Goal: Task Accomplishment & Management: Use online tool/utility

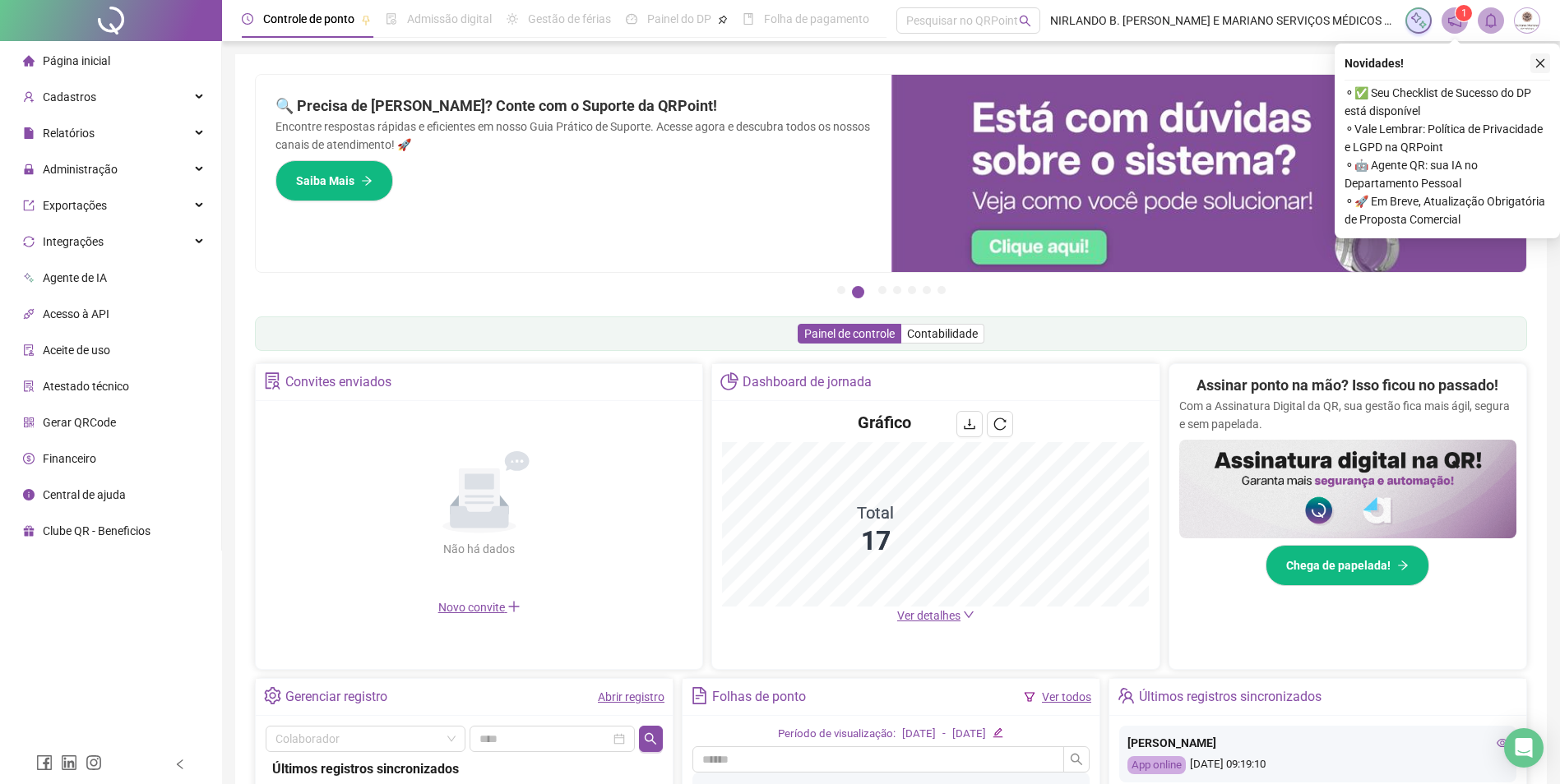
click at [1542, 63] on icon "close" at bounding box center [1540, 63] width 11 height 11
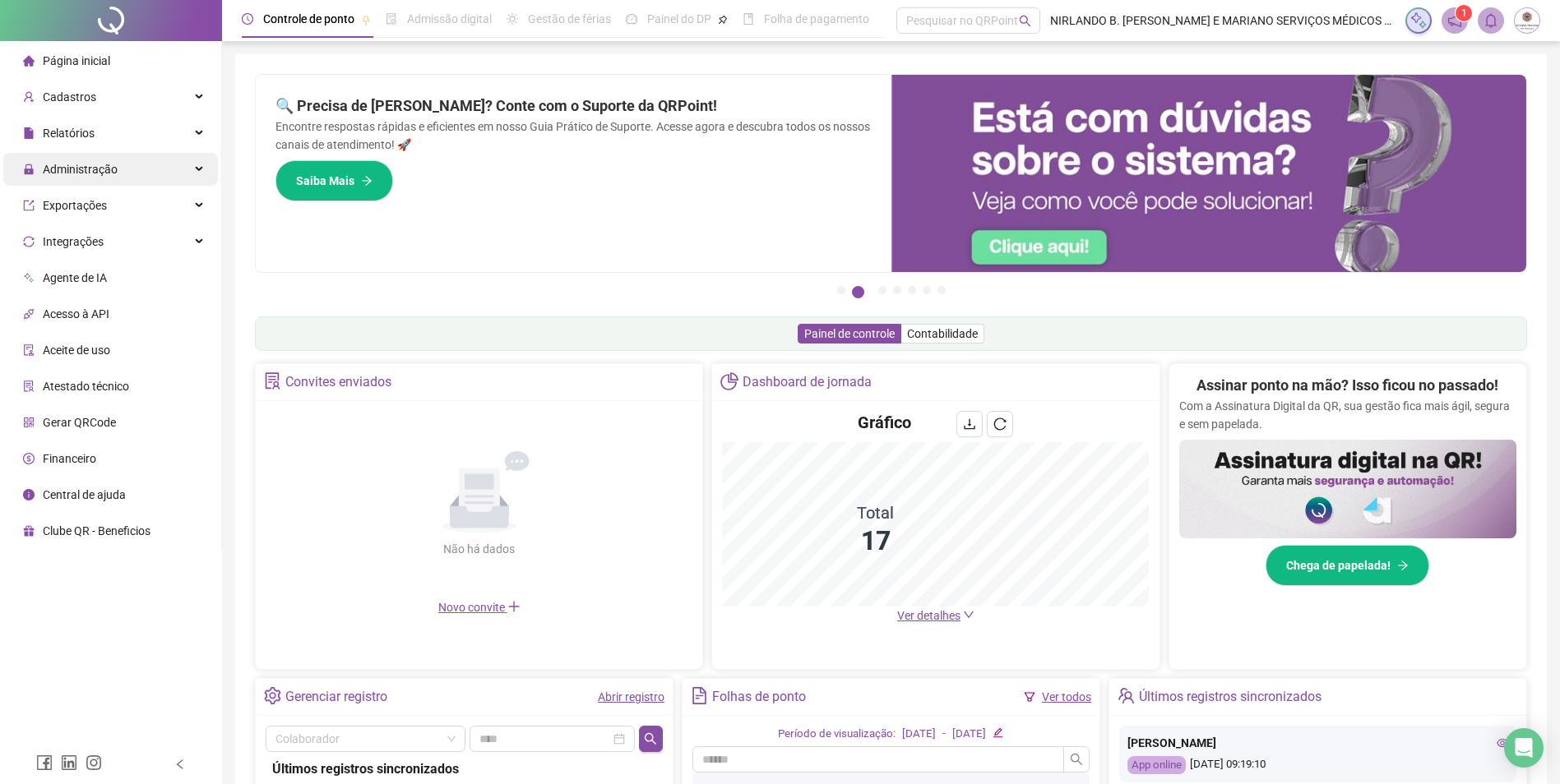
click at [101, 155] on span "Administração" at bounding box center [70, 169] width 95 height 33
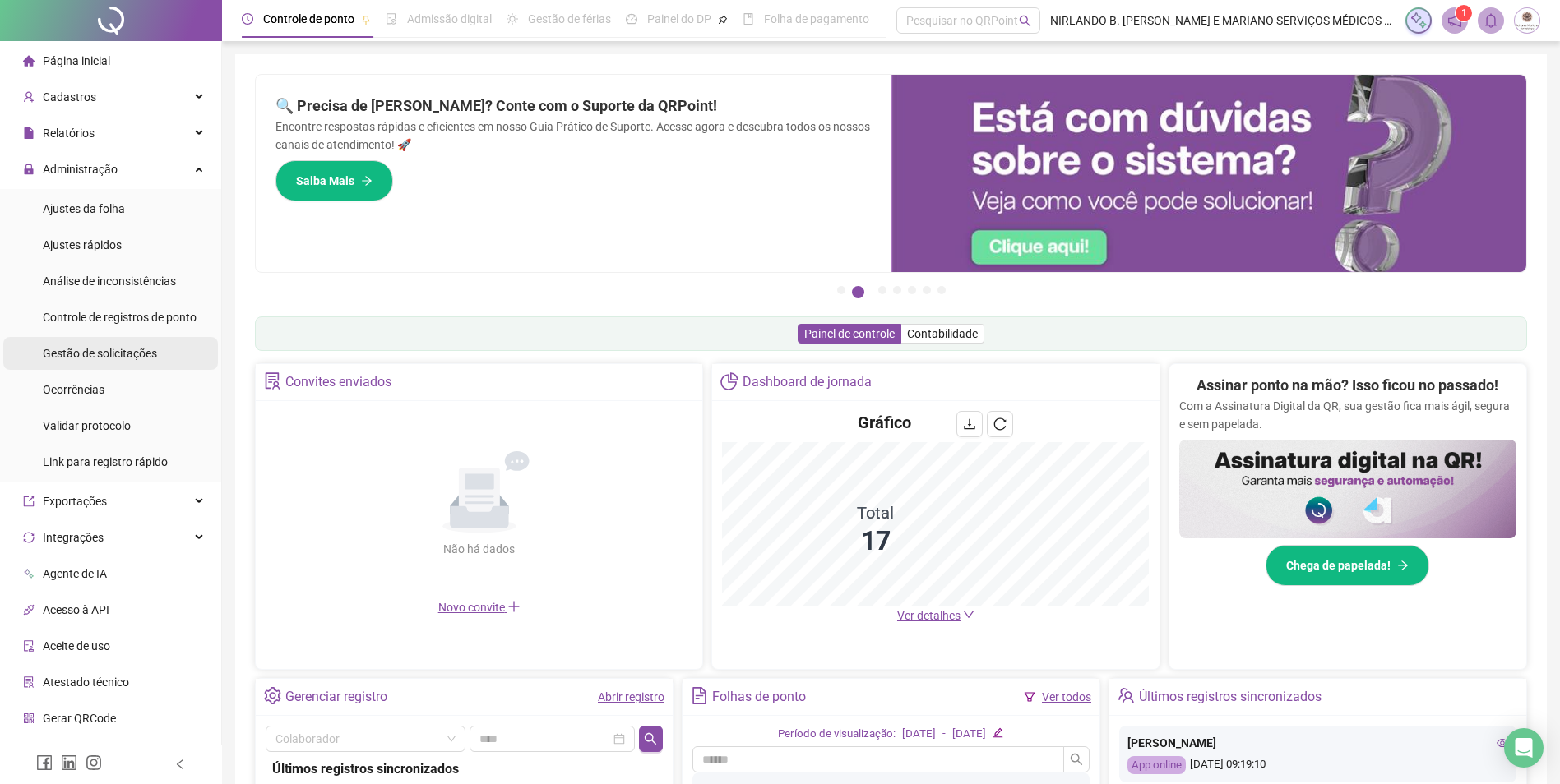
click at [91, 354] on span "Gestão de solicitações" at bounding box center [100, 353] width 115 height 13
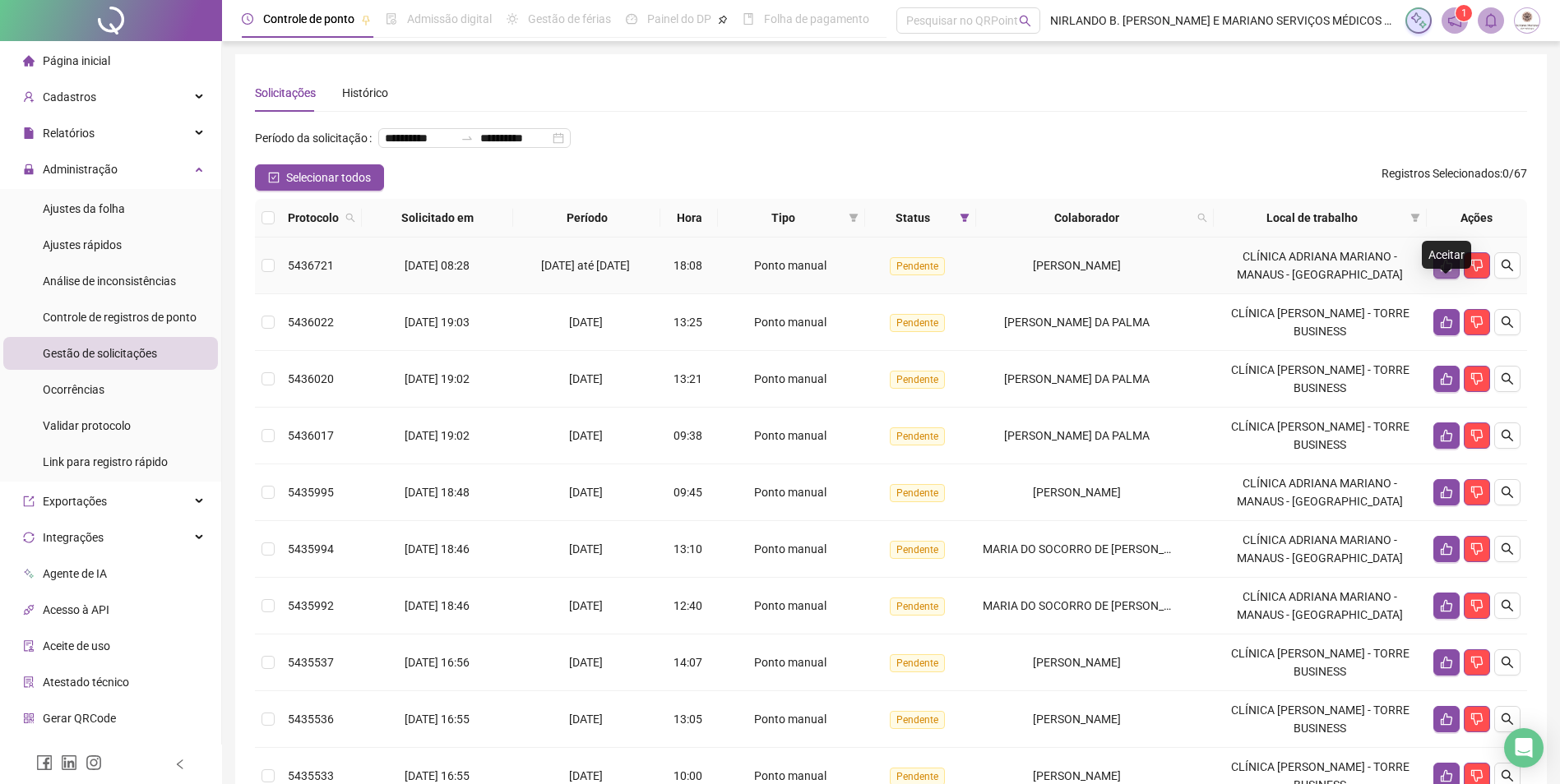
click at [1444, 272] on icon "like" at bounding box center [1446, 266] width 11 height 12
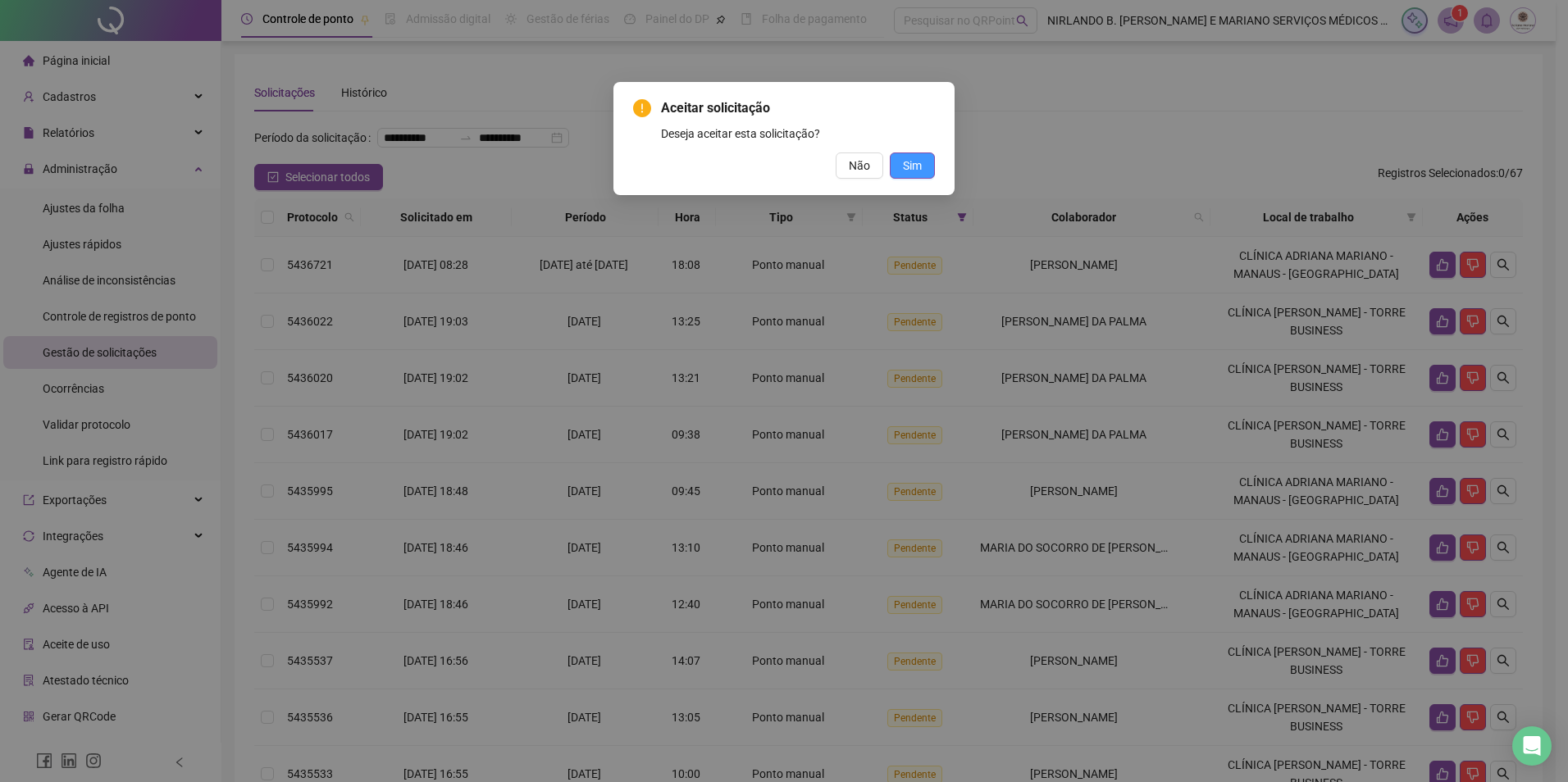
click at [923, 173] on button "Sim" at bounding box center [912, 165] width 45 height 26
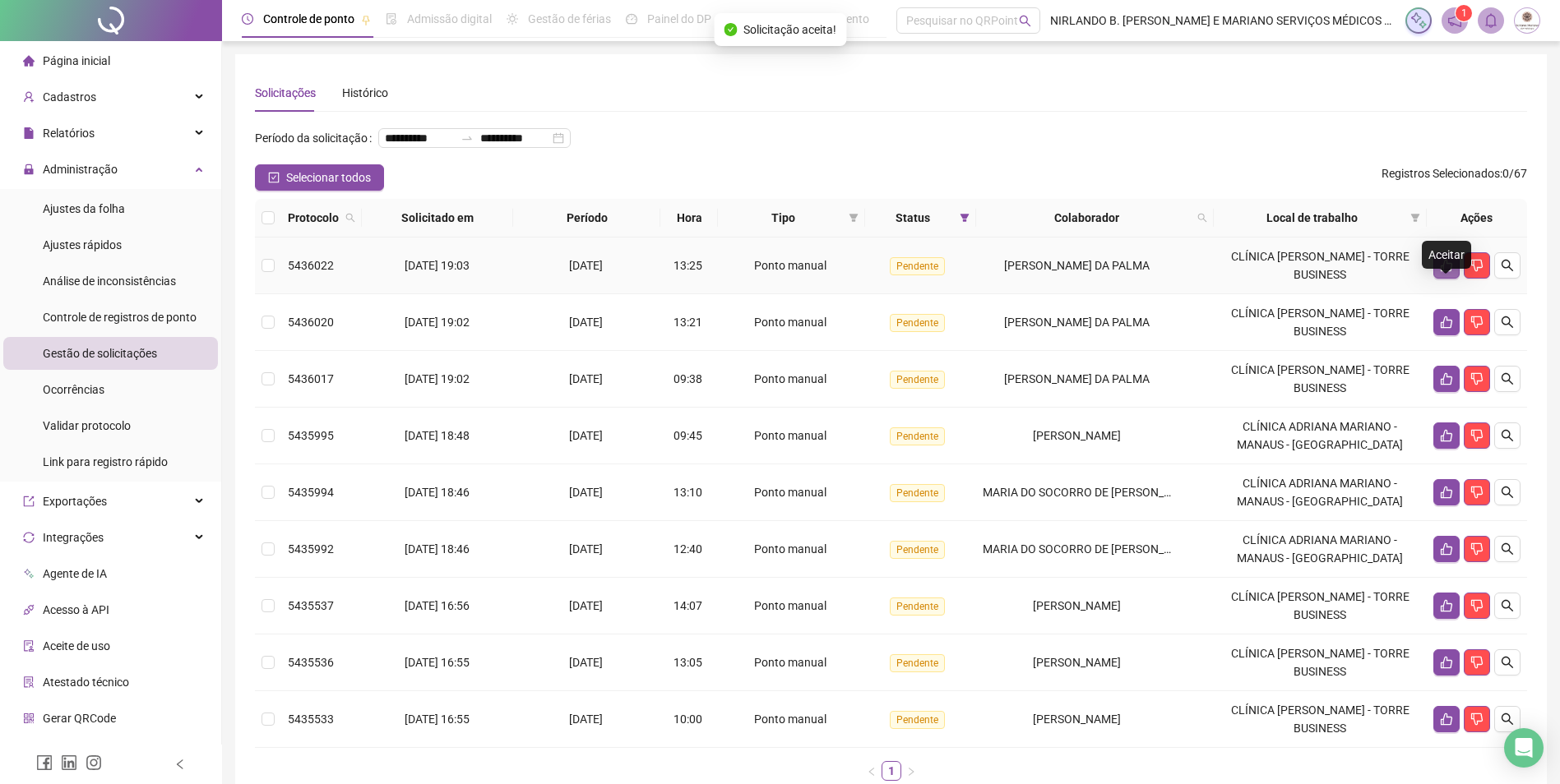
click at [1440, 272] on icon "like" at bounding box center [1446, 265] width 13 height 13
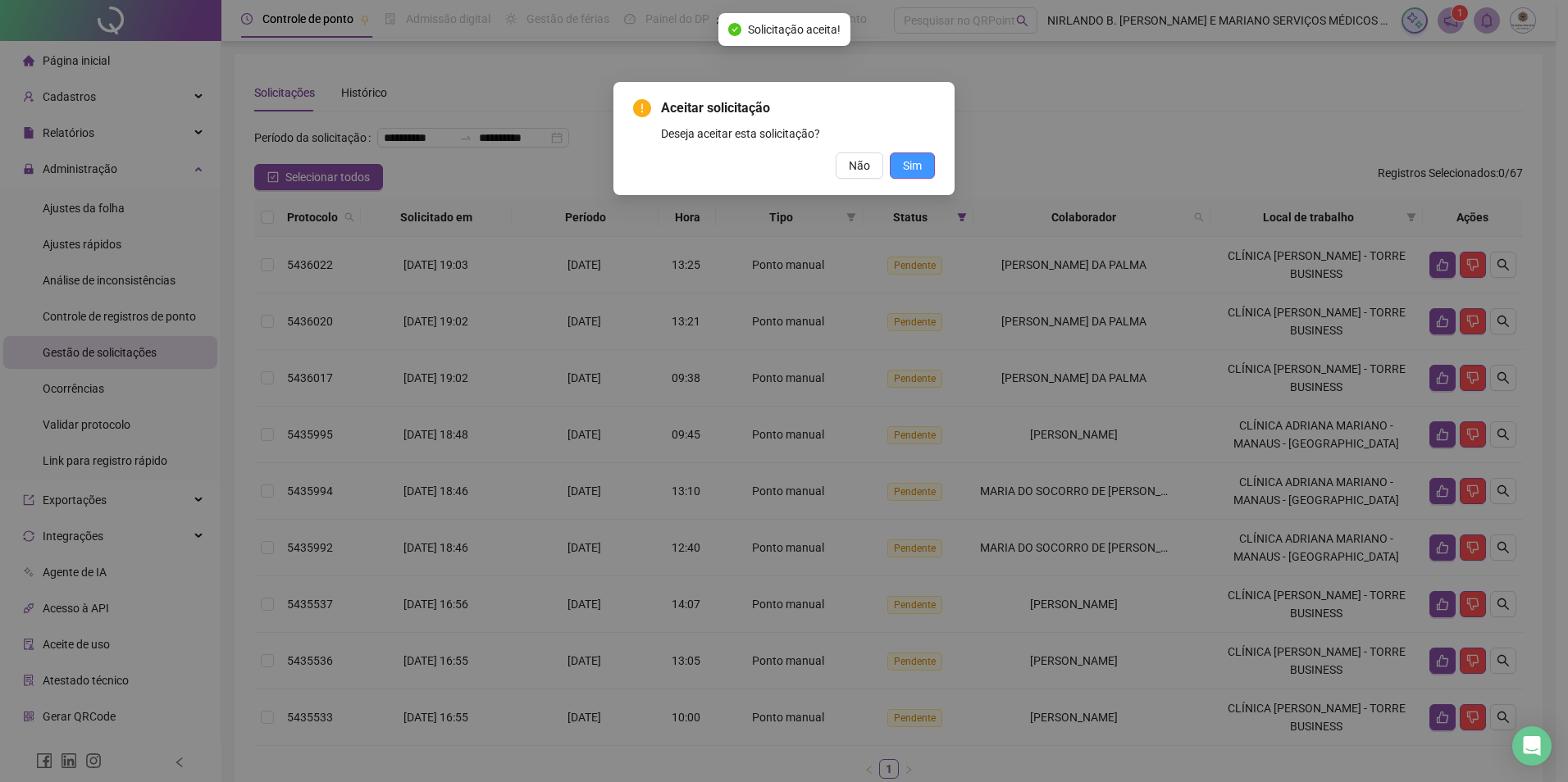
click at [919, 169] on span "Sim" at bounding box center [913, 165] width 19 height 18
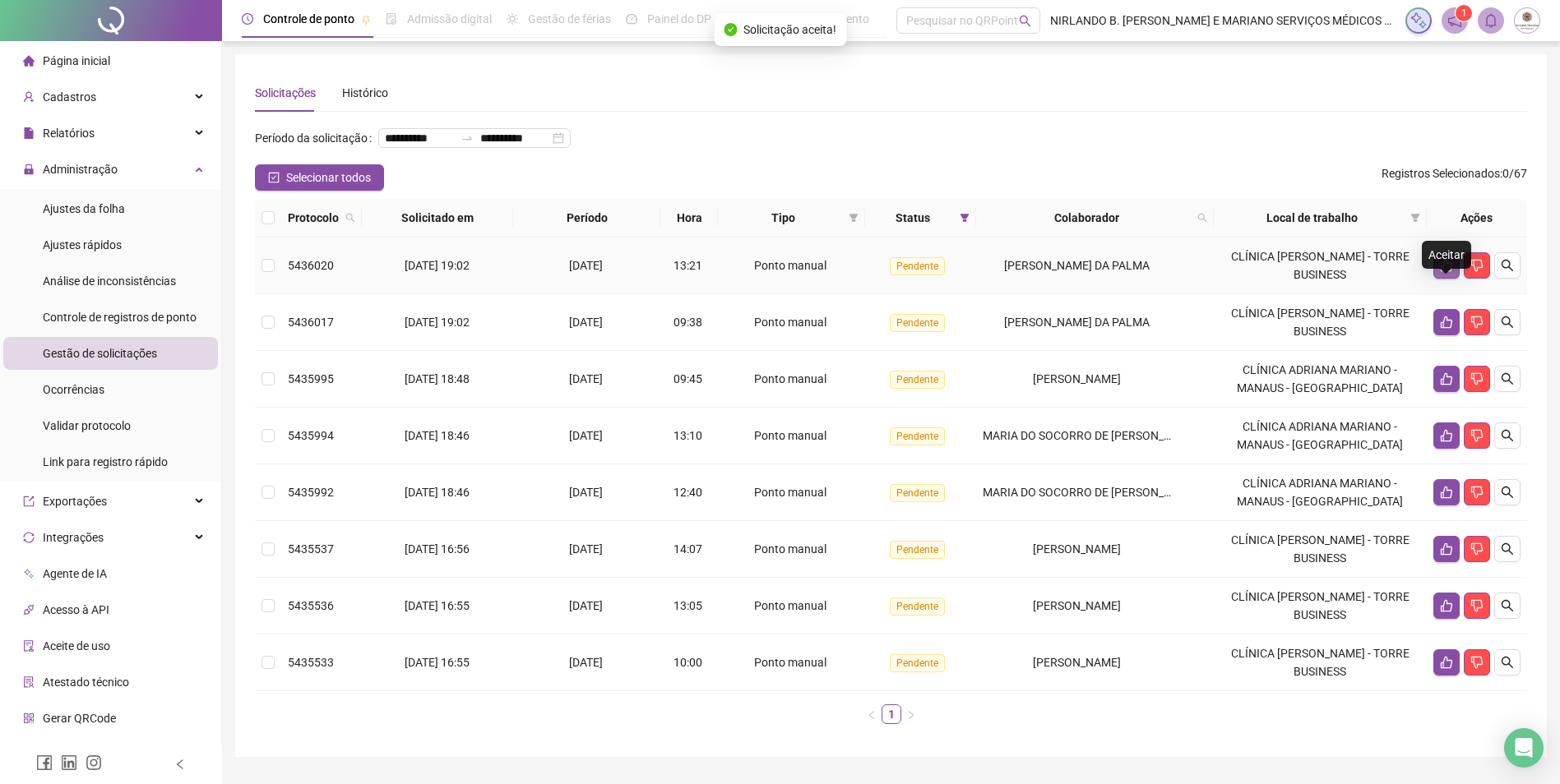
click at [1444, 272] on icon "like" at bounding box center [1446, 266] width 11 height 12
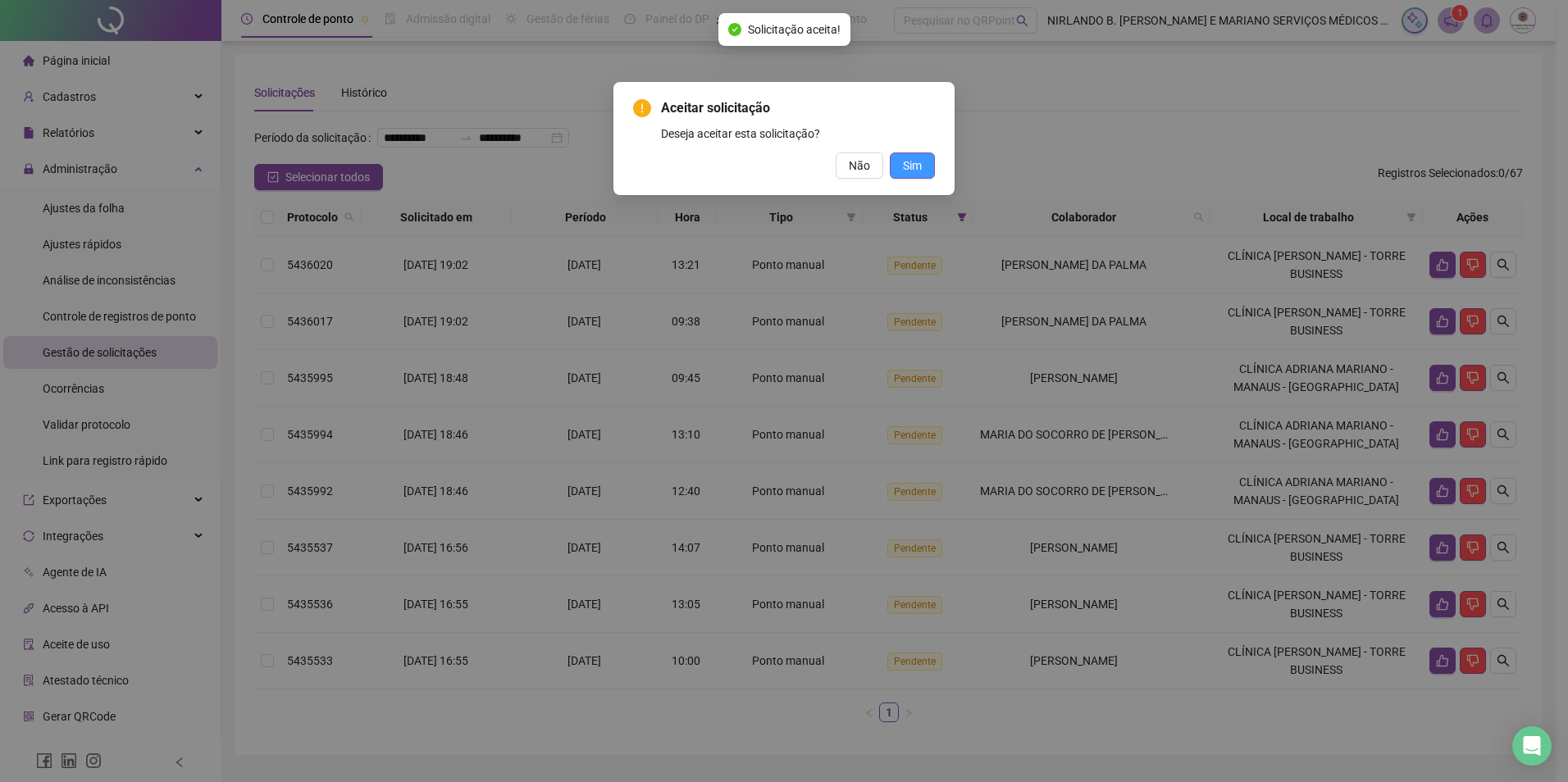
click at [932, 167] on button "Sim" at bounding box center [912, 165] width 45 height 26
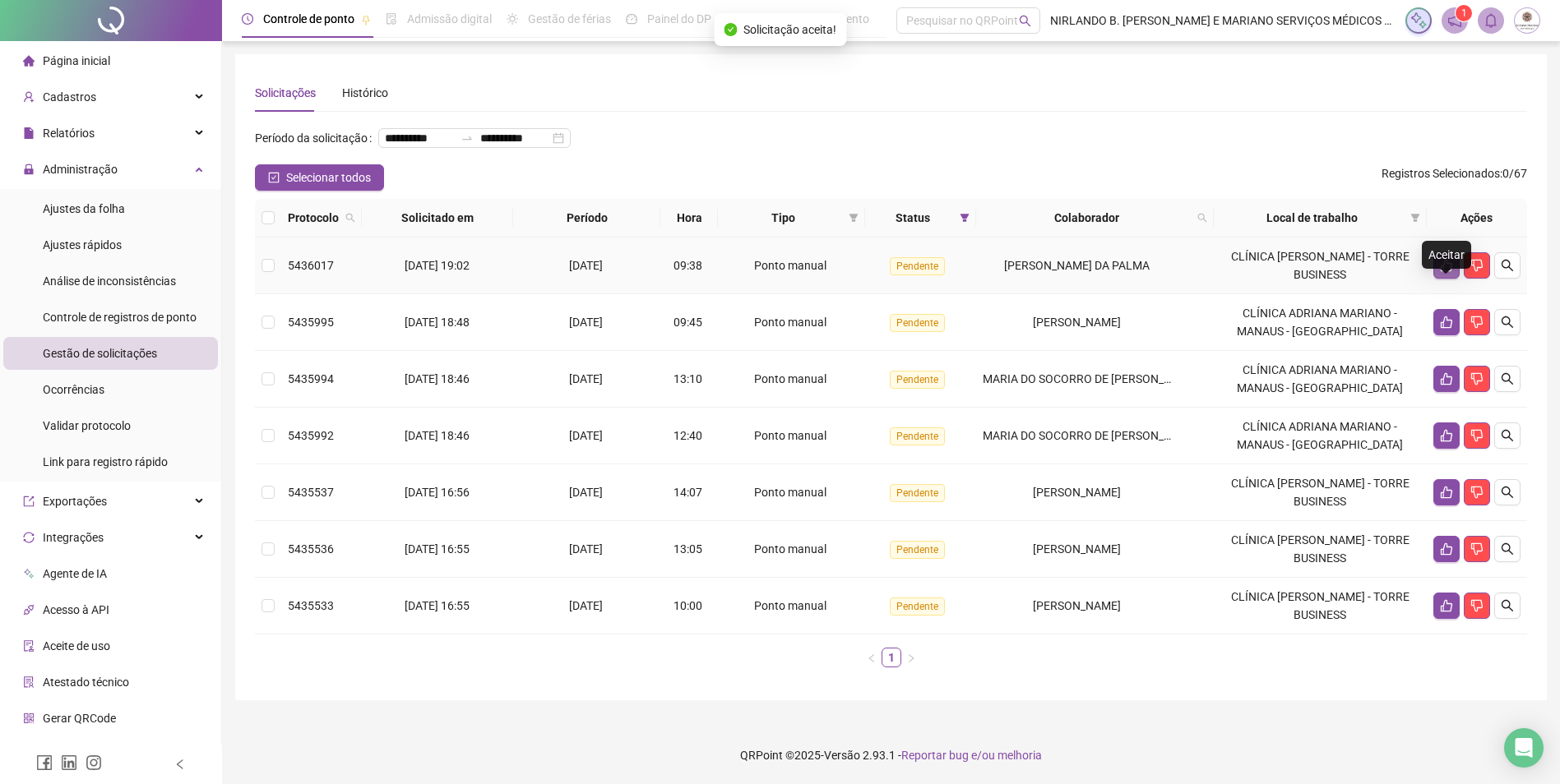
click at [1437, 279] on button "button" at bounding box center [1447, 266] width 26 height 26
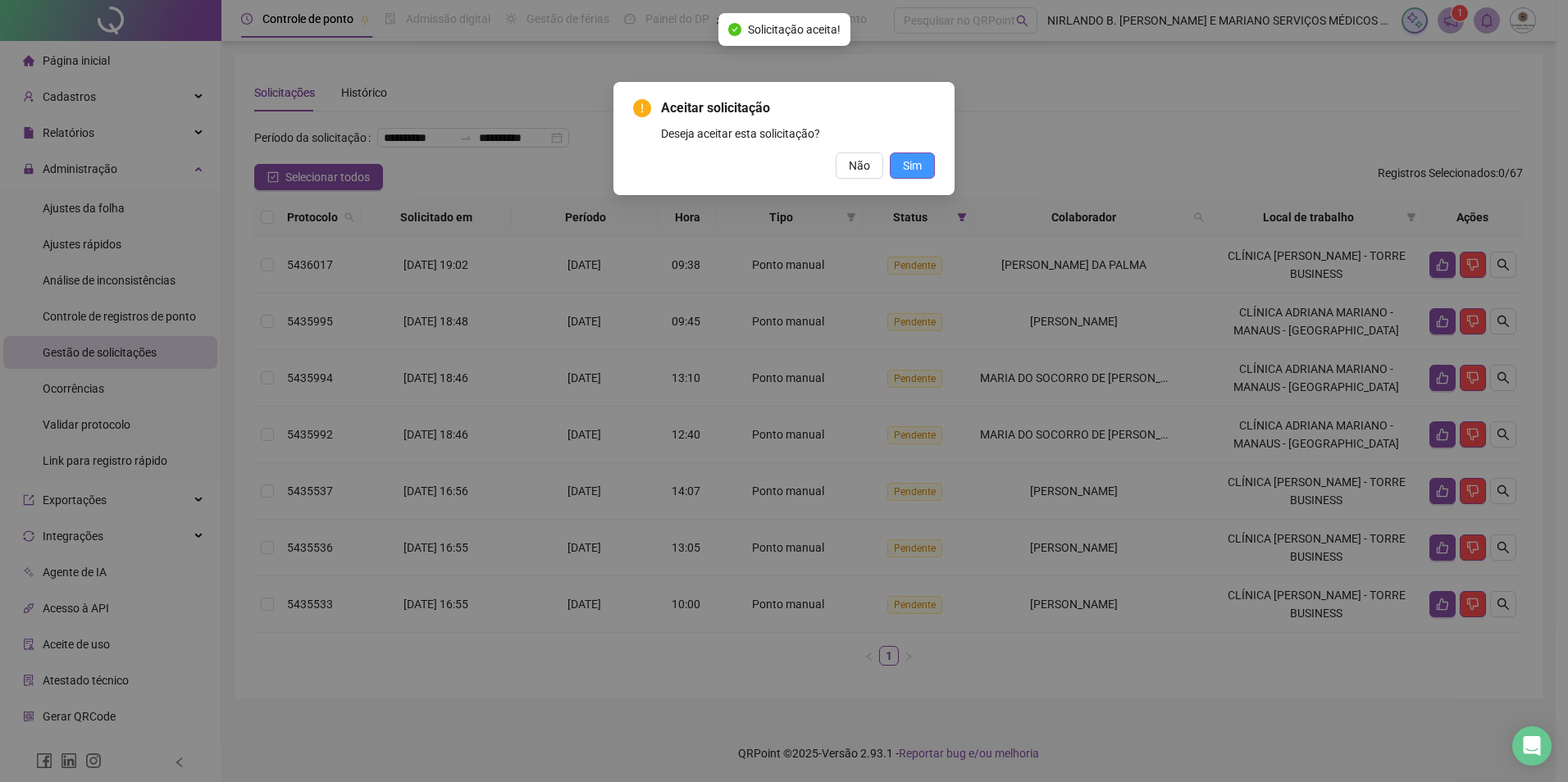
click at [918, 165] on span "Sim" at bounding box center [913, 165] width 19 height 18
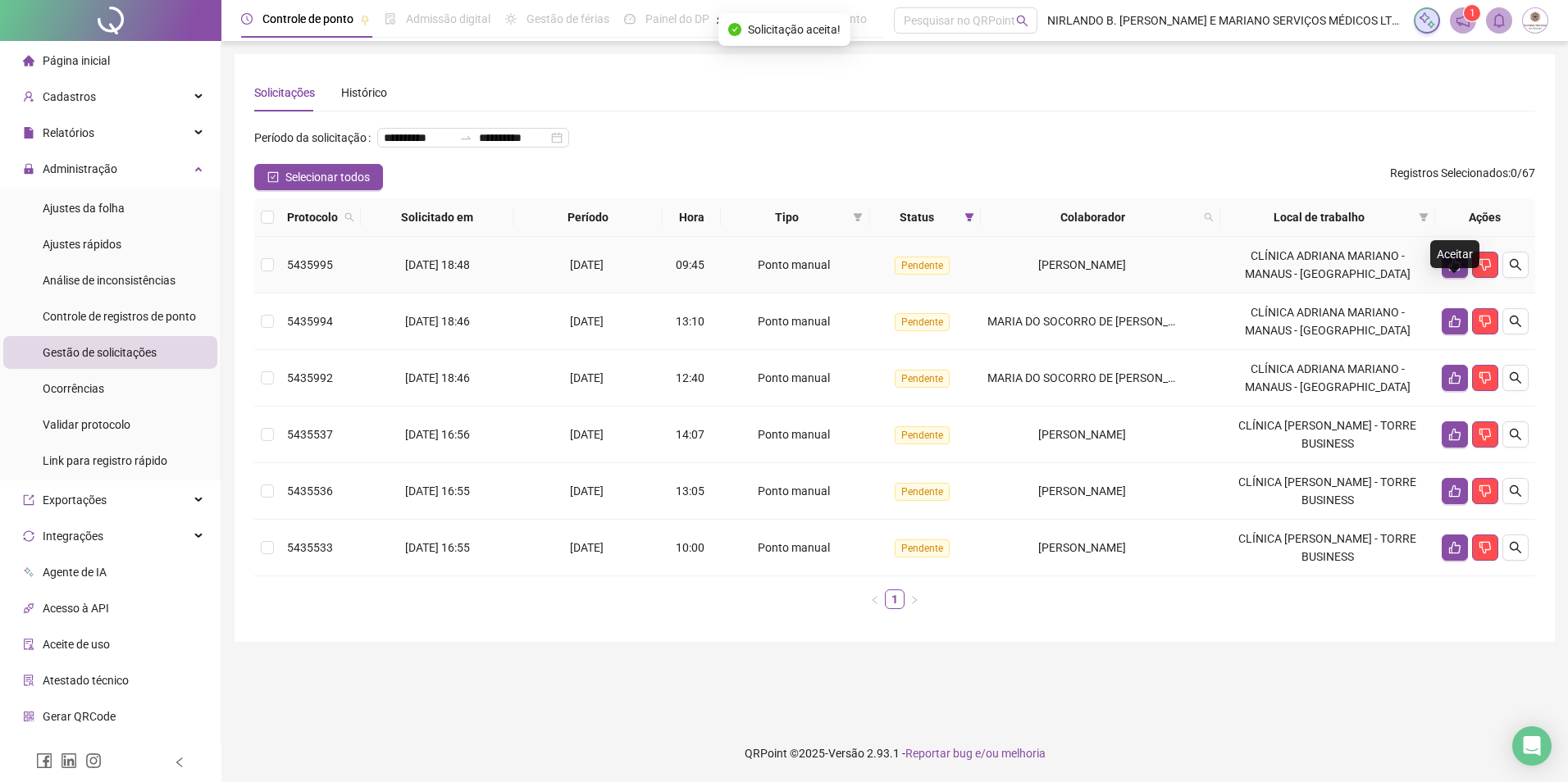
click at [1442, 278] on button "button" at bounding box center [1455, 265] width 26 height 26
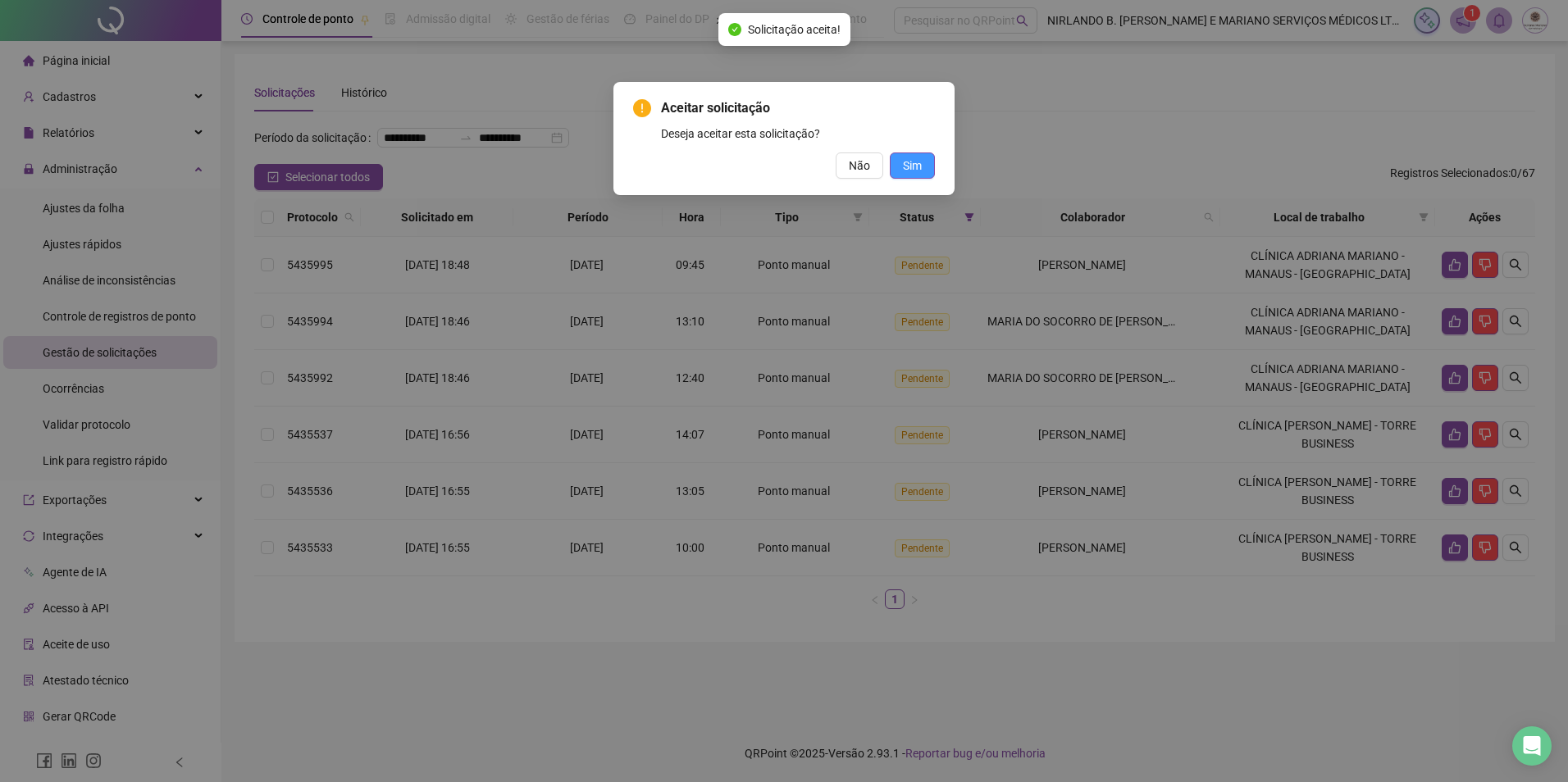
click at [920, 165] on span "Sim" at bounding box center [913, 165] width 19 height 18
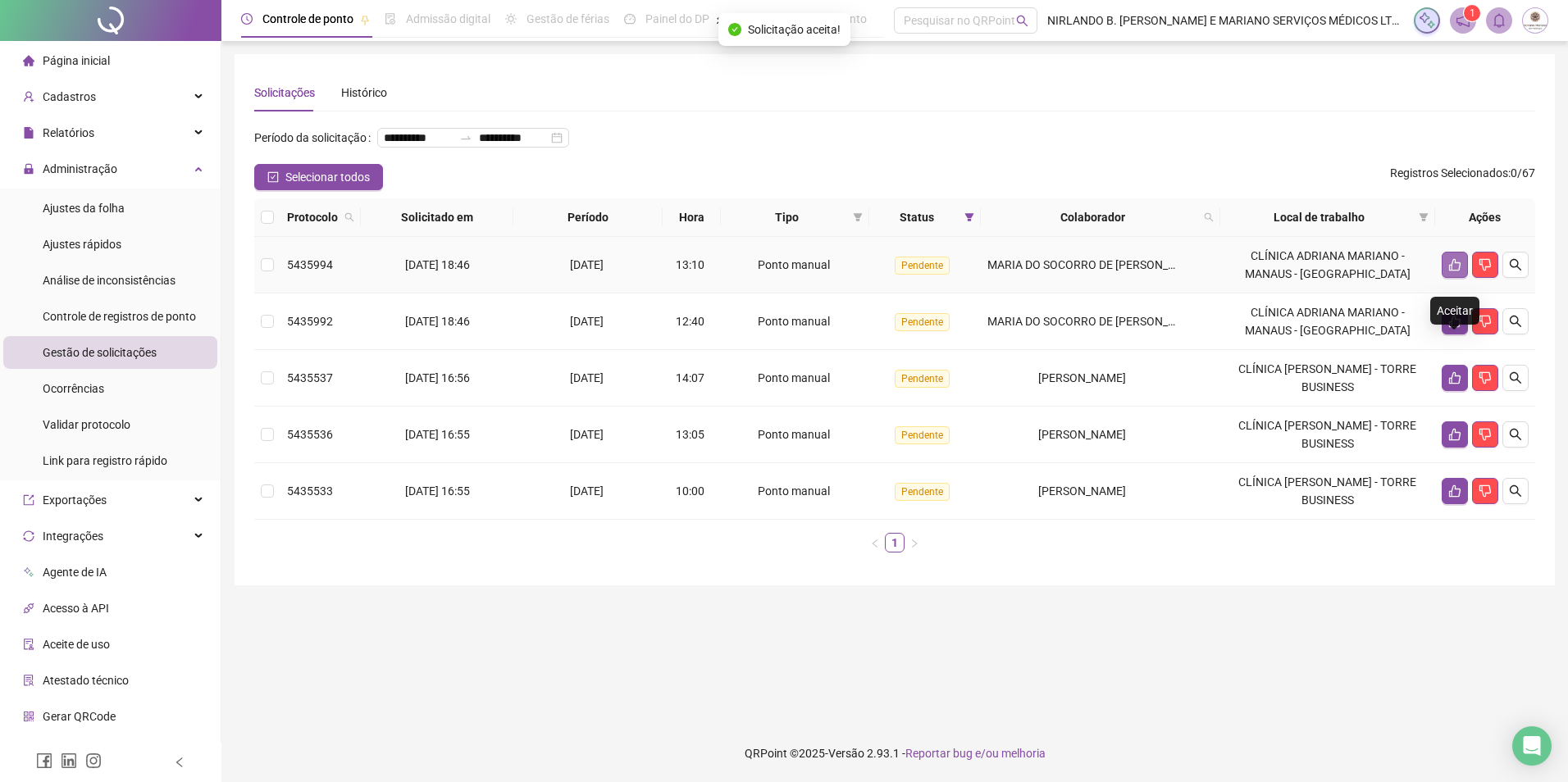
click at [1459, 271] on icon "like" at bounding box center [1454, 264] width 13 height 13
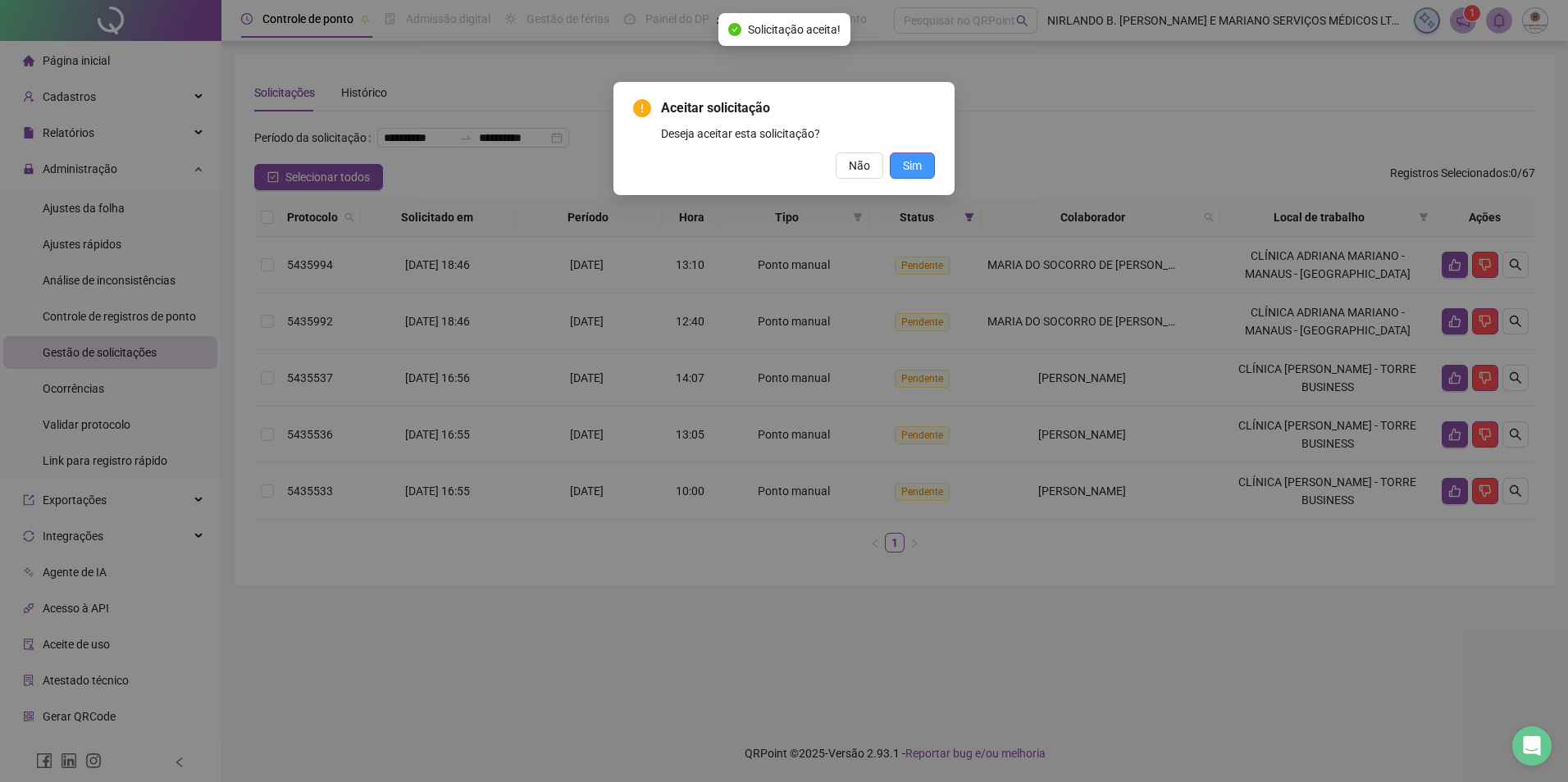
click at [921, 165] on button "Sim" at bounding box center [912, 165] width 45 height 26
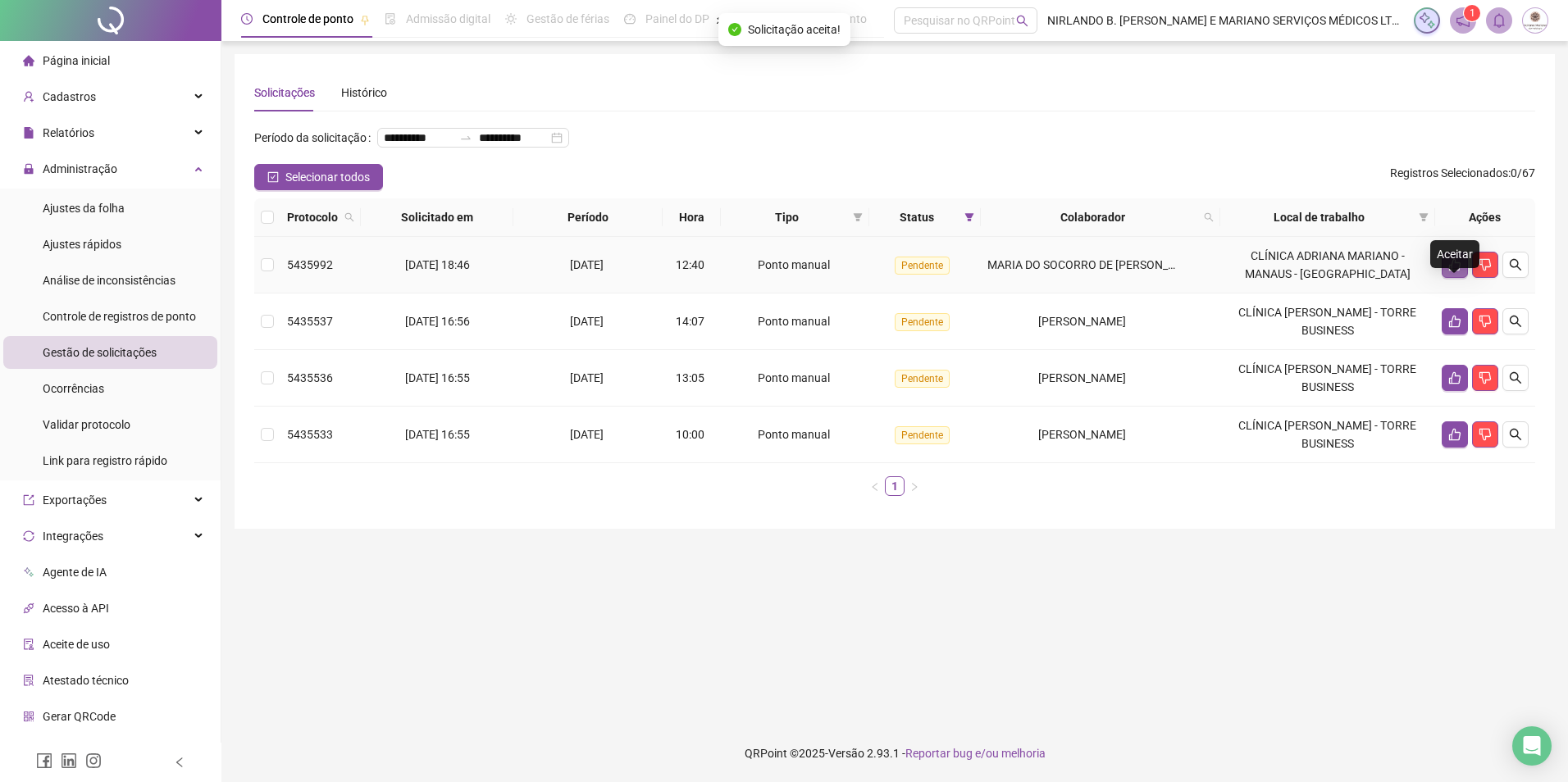
click at [1451, 271] on icon "like" at bounding box center [1454, 265] width 11 height 12
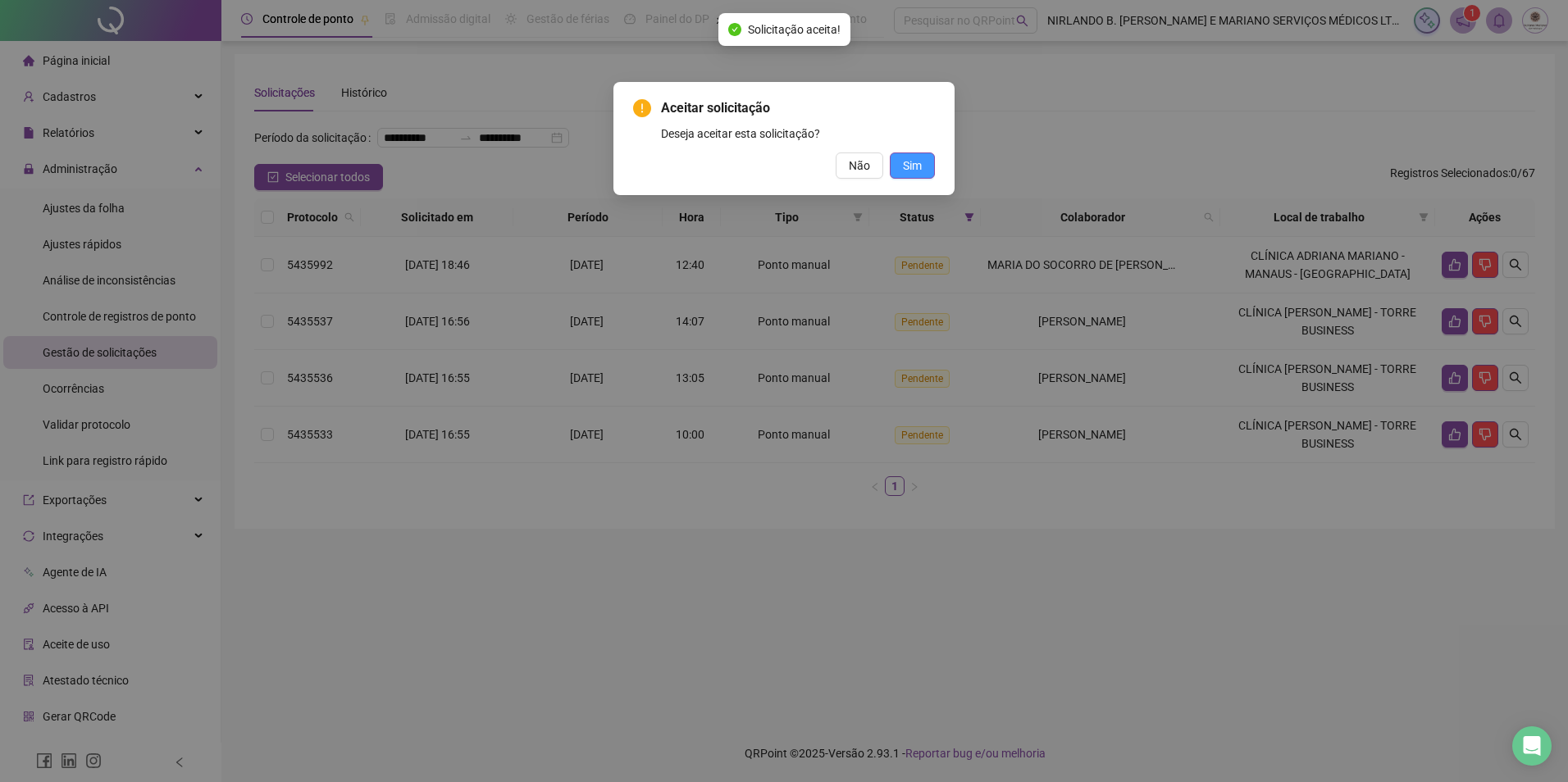
click at [922, 176] on button "Sim" at bounding box center [912, 165] width 45 height 26
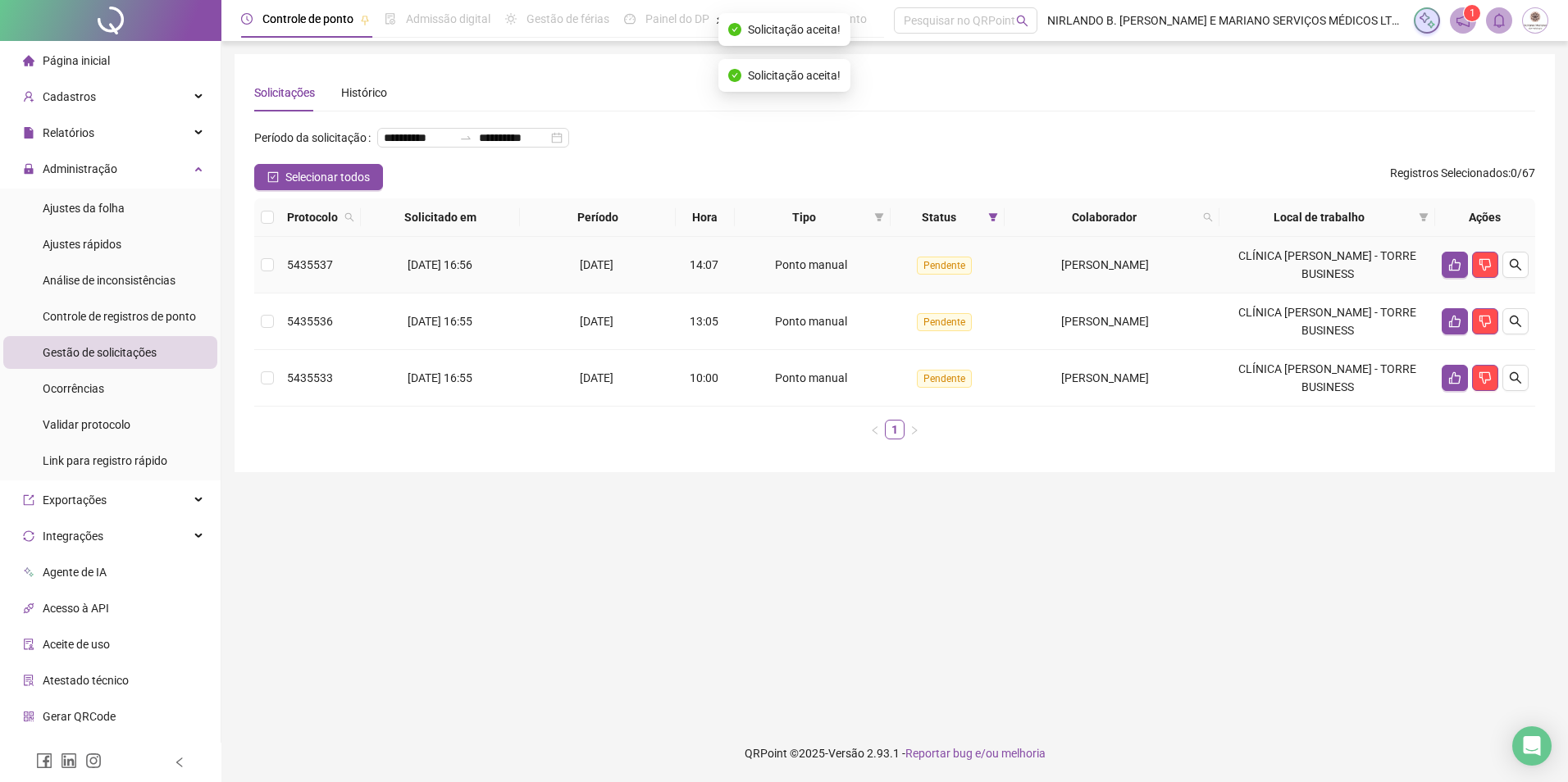
click at [1458, 294] on td at bounding box center [1485, 265] width 100 height 56
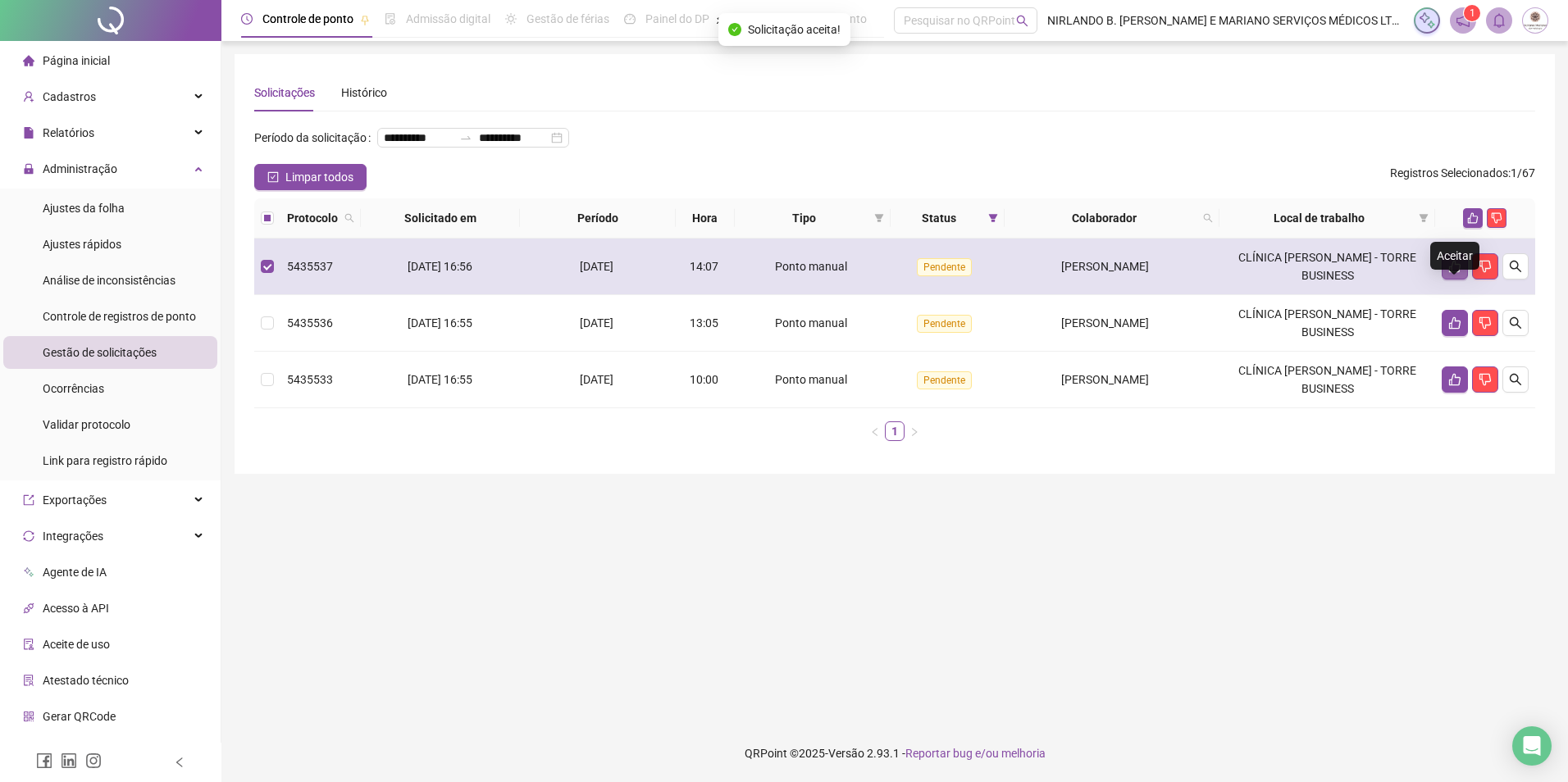
click at [1445, 280] on button "button" at bounding box center [1455, 267] width 26 height 26
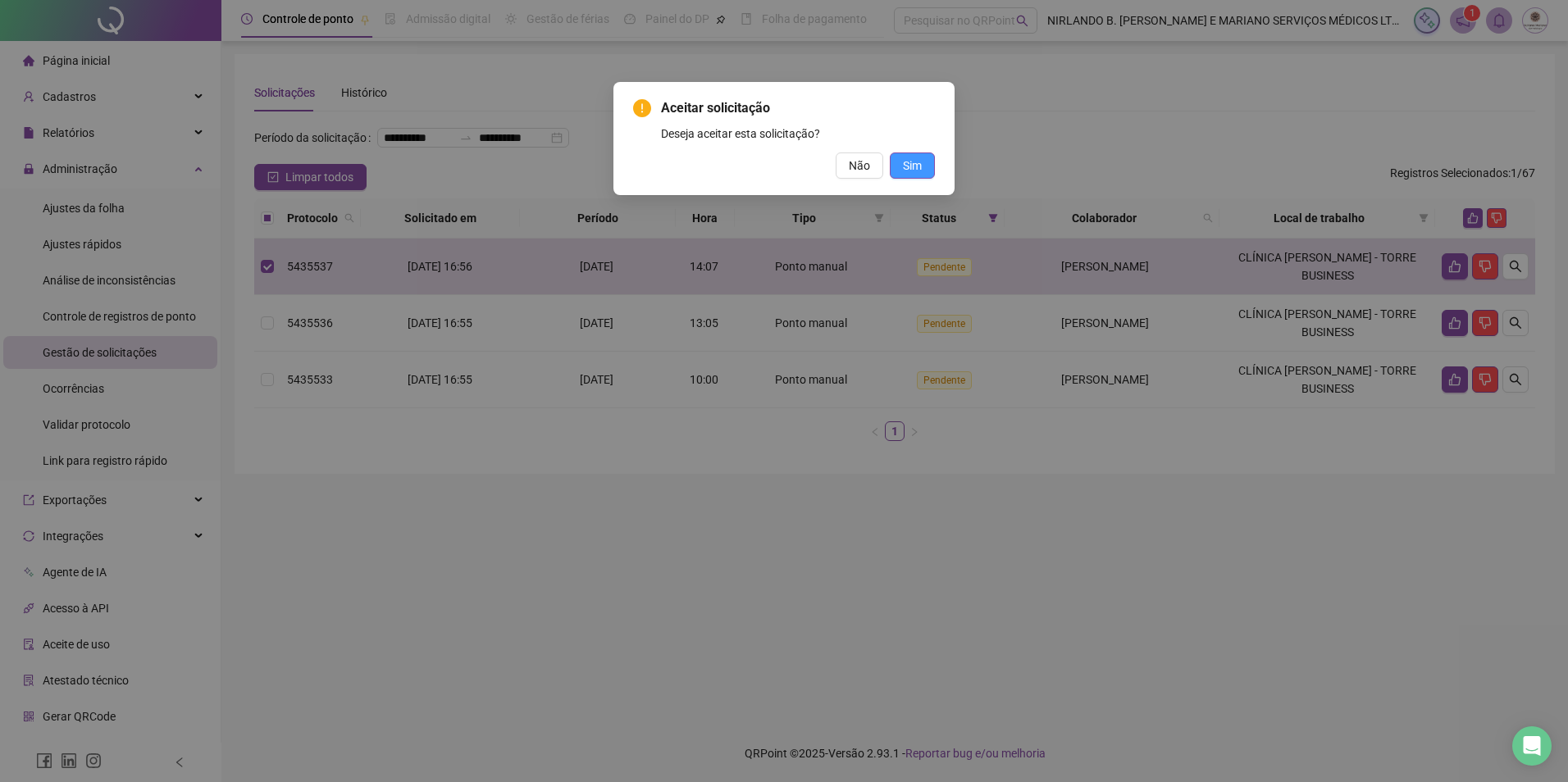
click at [922, 162] on button "Sim" at bounding box center [912, 165] width 45 height 26
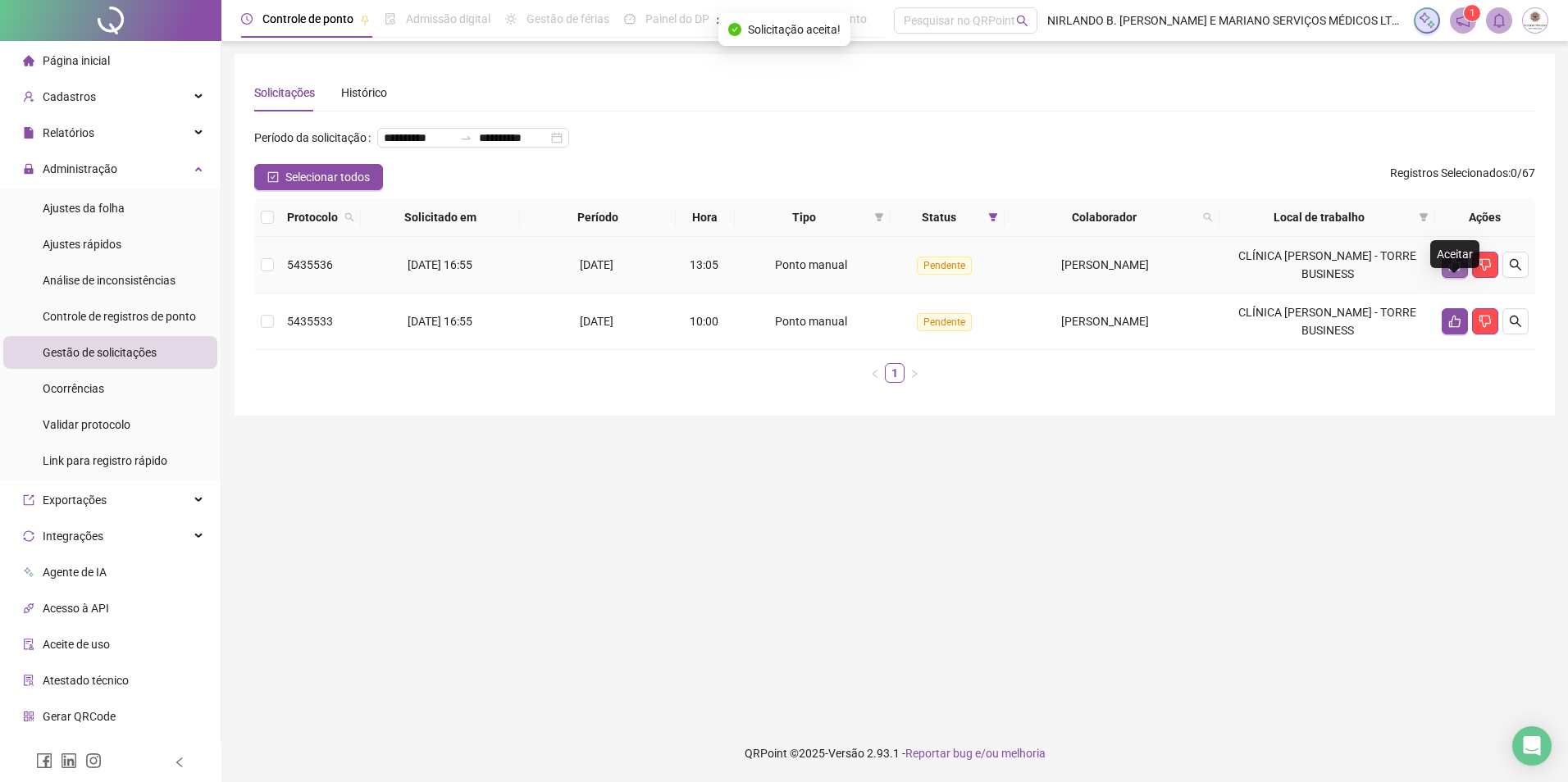
click at [1452, 271] on icon "like" at bounding box center [1454, 264] width 13 height 13
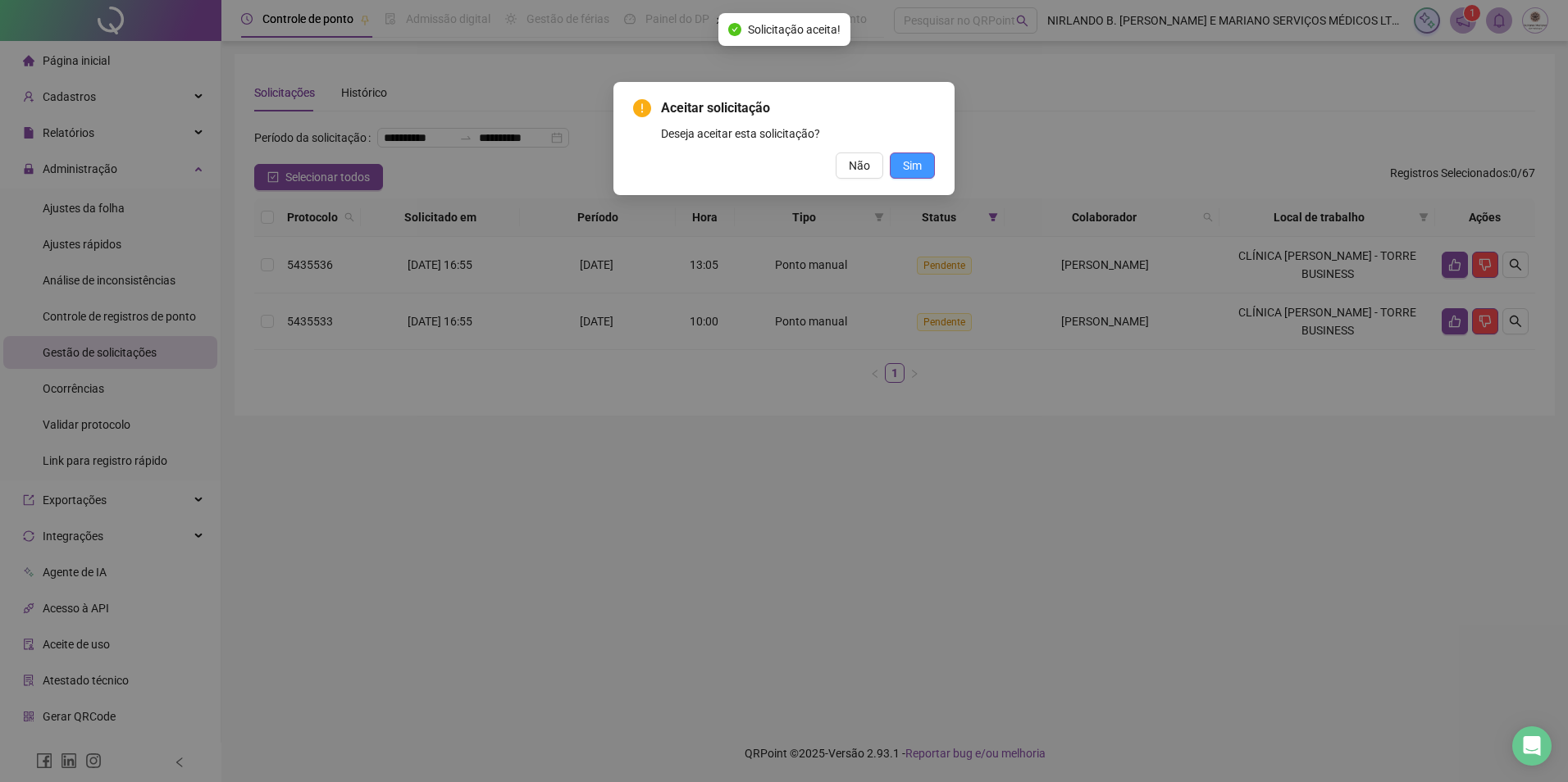
click at [928, 159] on button "Sim" at bounding box center [912, 165] width 45 height 26
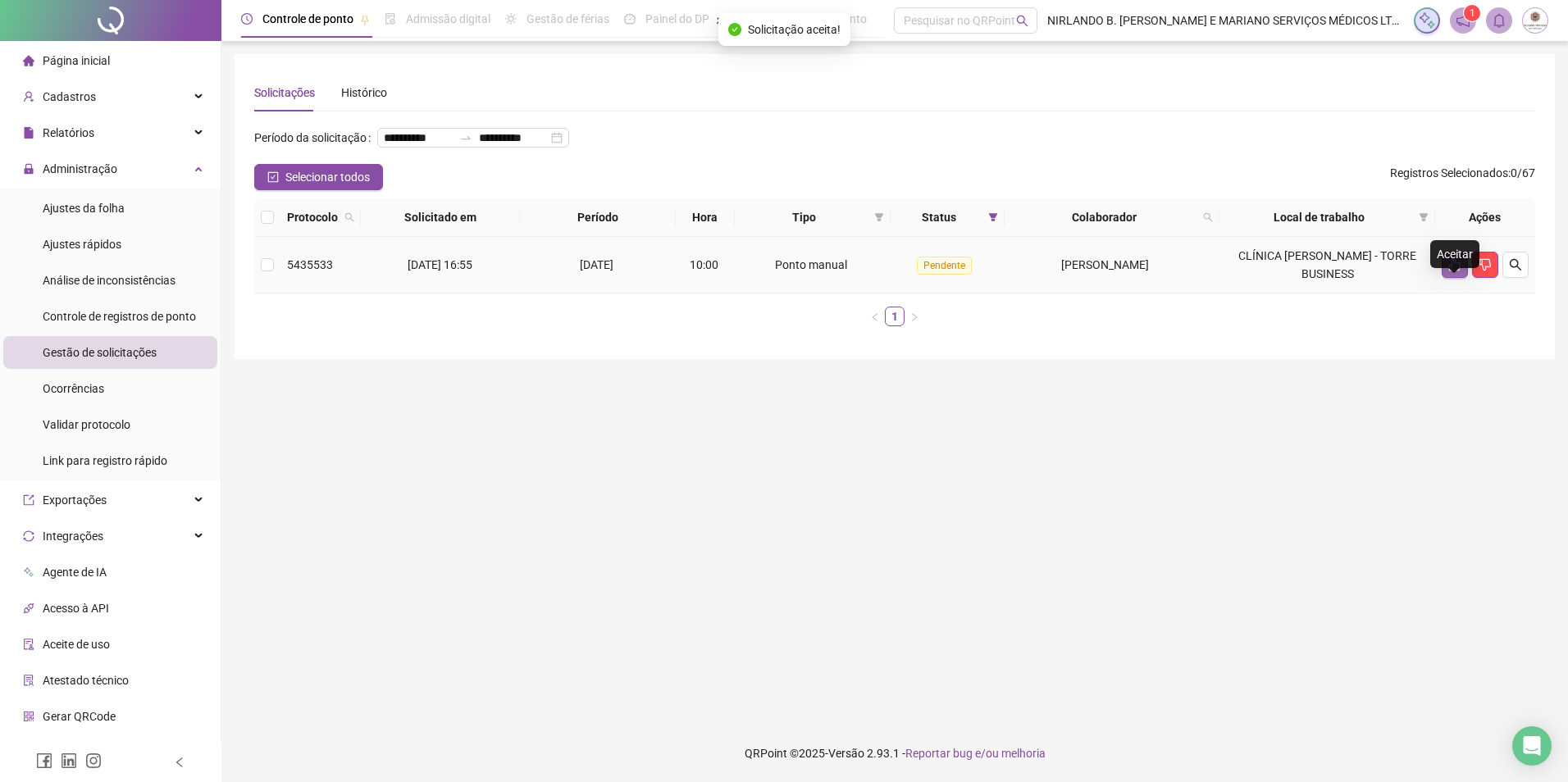
click at [1456, 271] on icon "like" at bounding box center [1454, 264] width 13 height 13
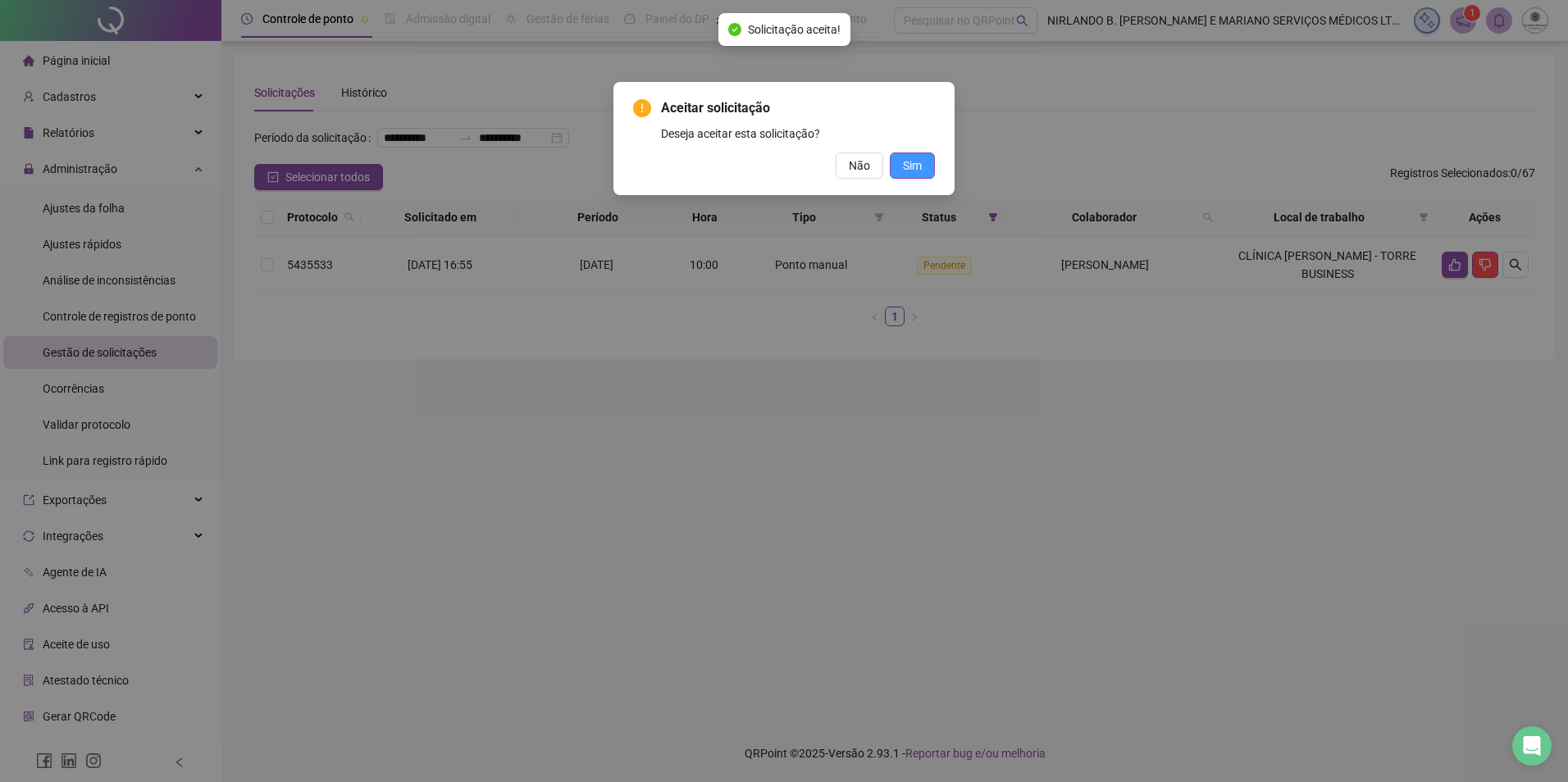
click at [904, 156] on button "Sim" at bounding box center [912, 165] width 45 height 26
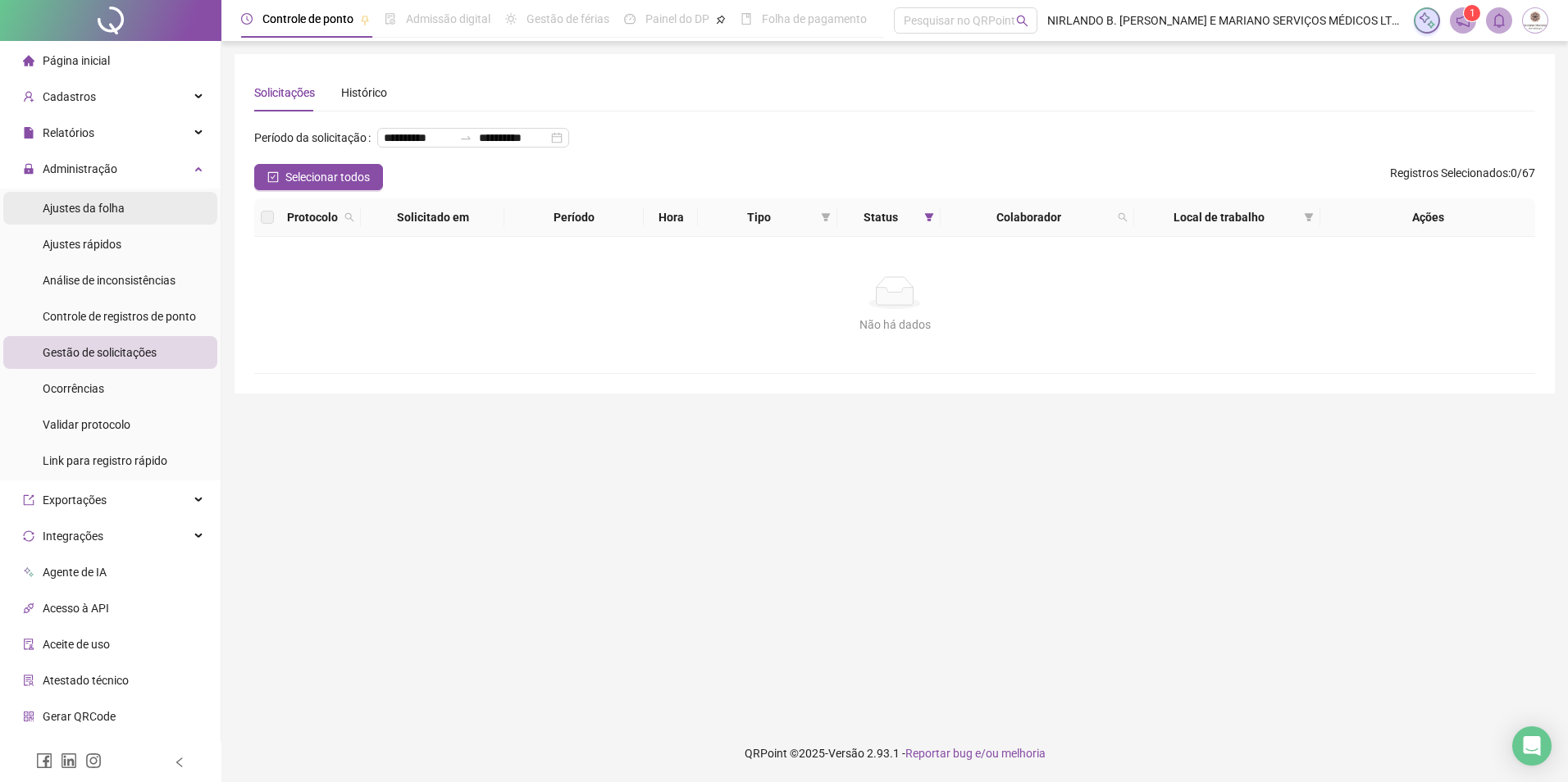
click at [81, 204] on span "Ajustes da folha" at bounding box center [83, 208] width 82 height 13
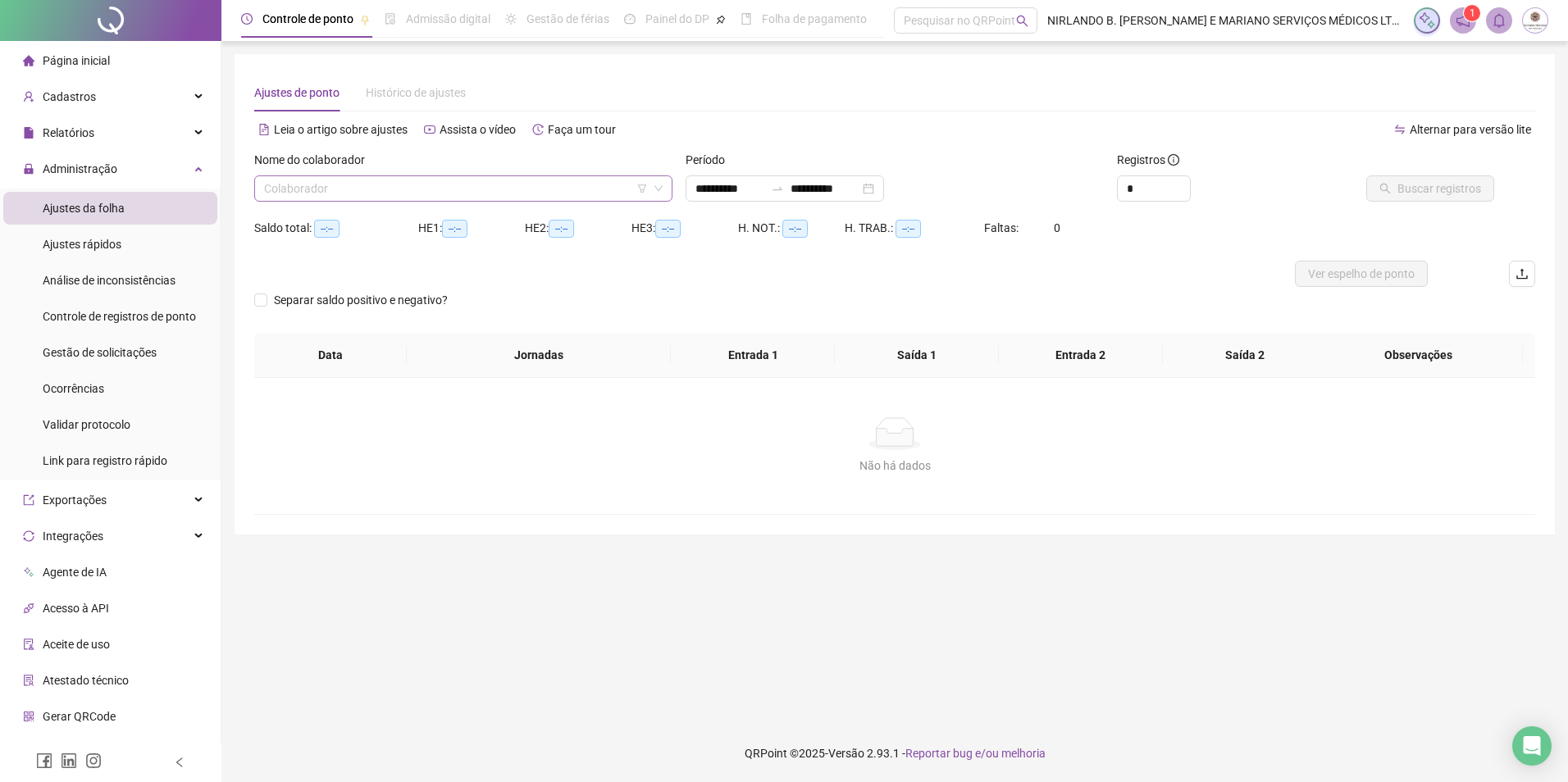
click at [446, 192] on input "search" at bounding box center [455, 189] width 384 height 24
type input "**********"
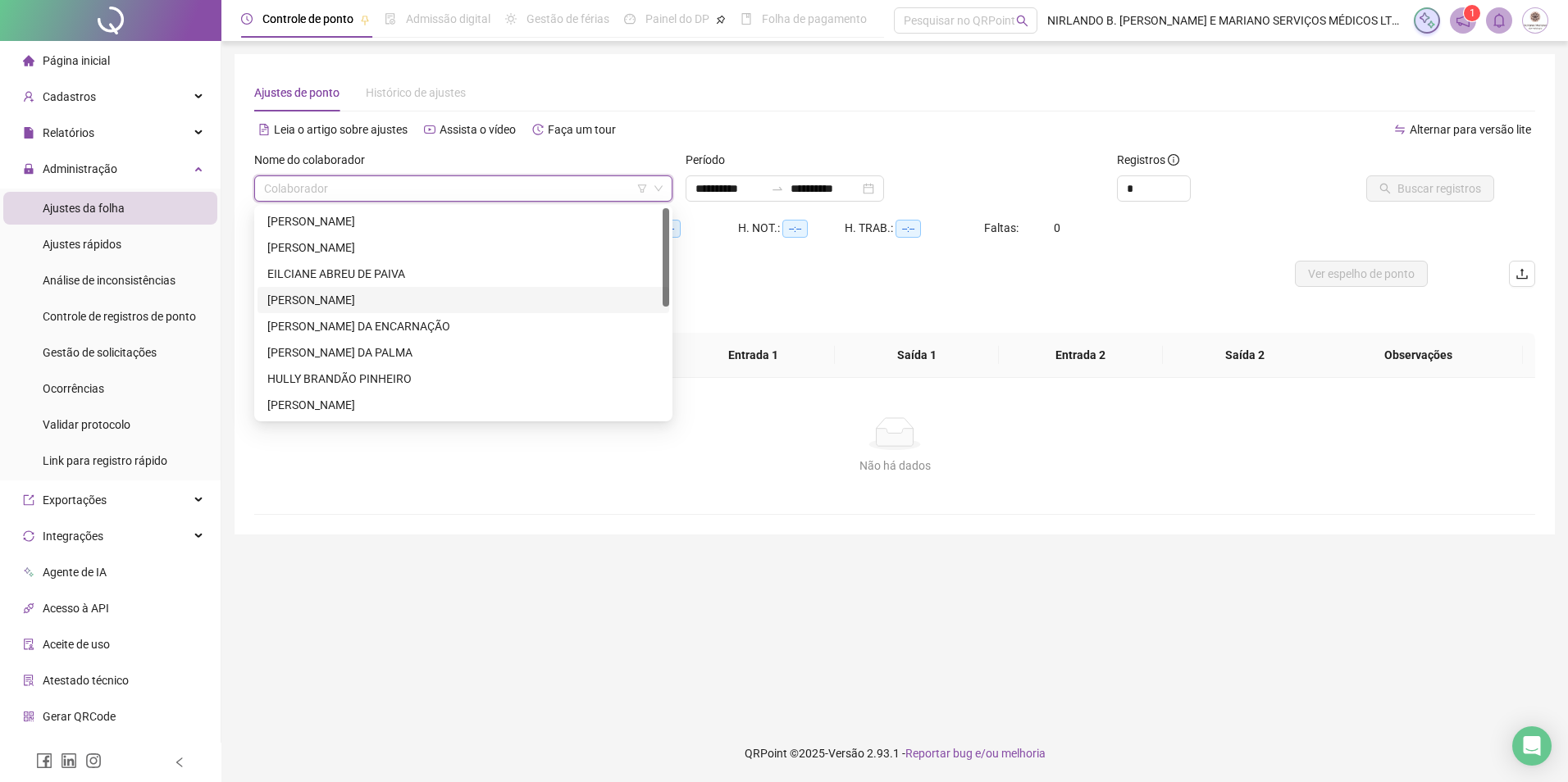
click at [371, 299] on div "[PERSON_NAME]" at bounding box center [463, 300] width 392 height 18
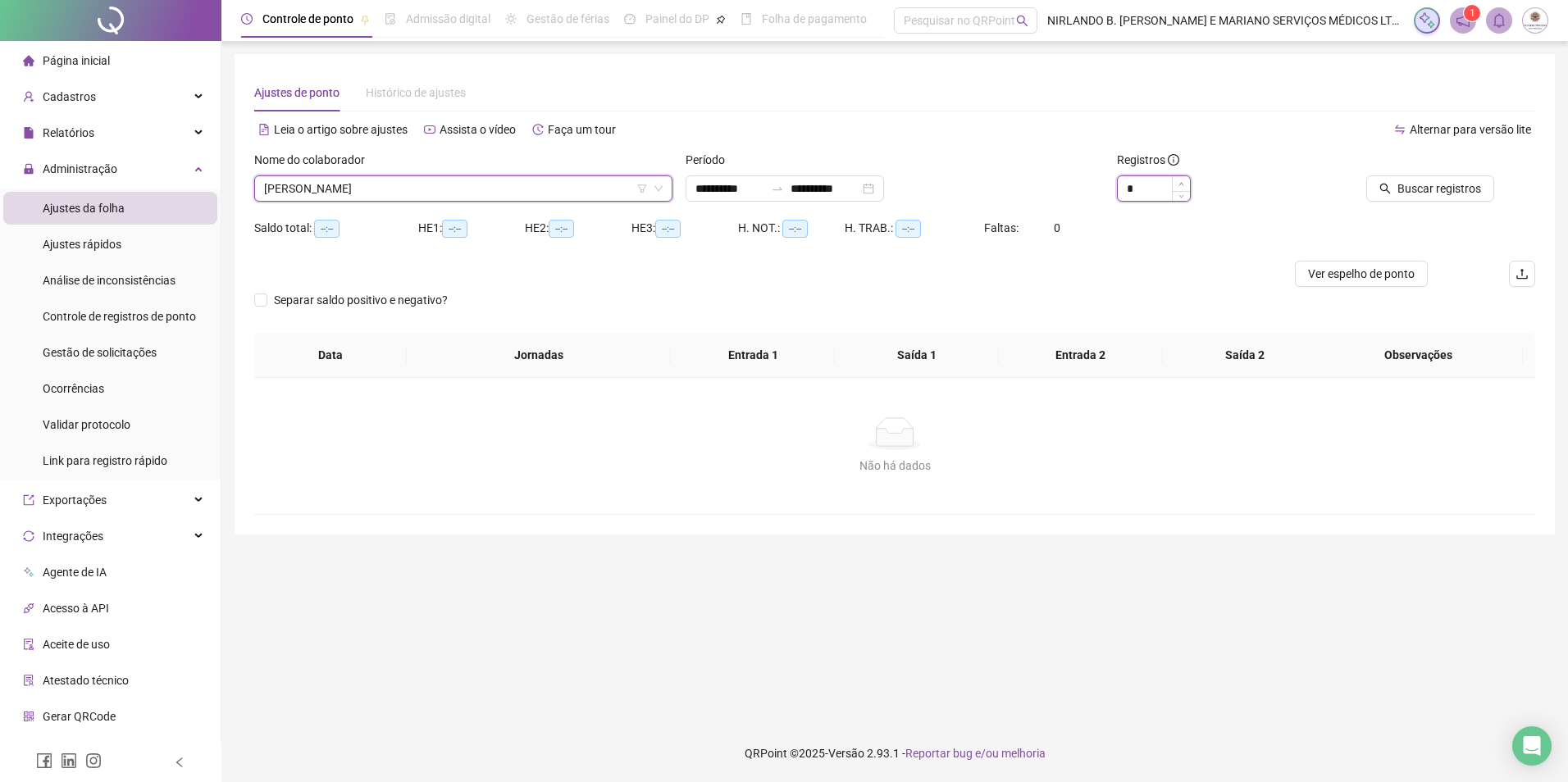
type input "*"
click at [1179, 184] on icon "up" at bounding box center [1181, 184] width 6 height 6
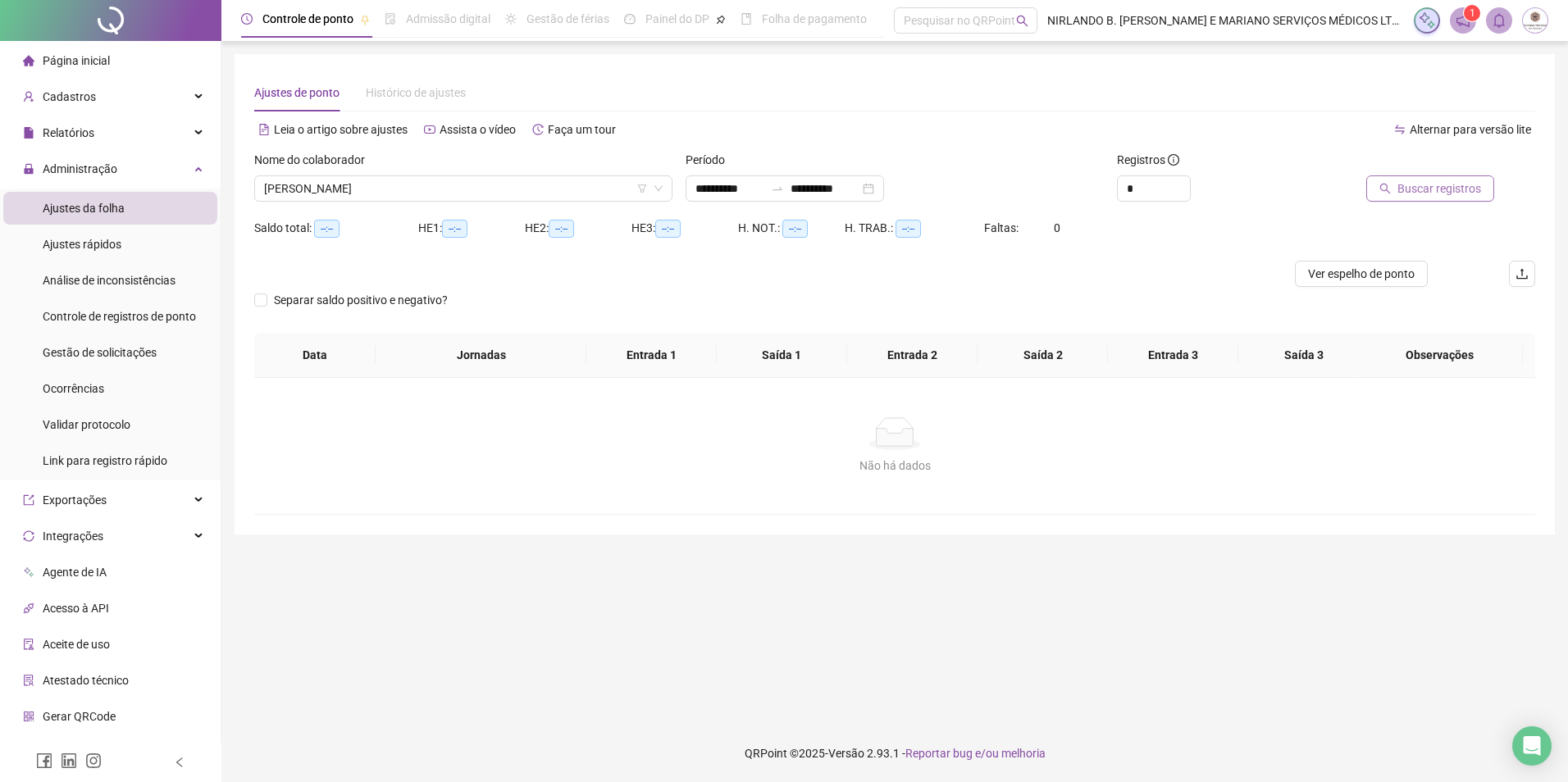
click at [1452, 177] on button "Buscar registros" at bounding box center [1430, 189] width 128 height 26
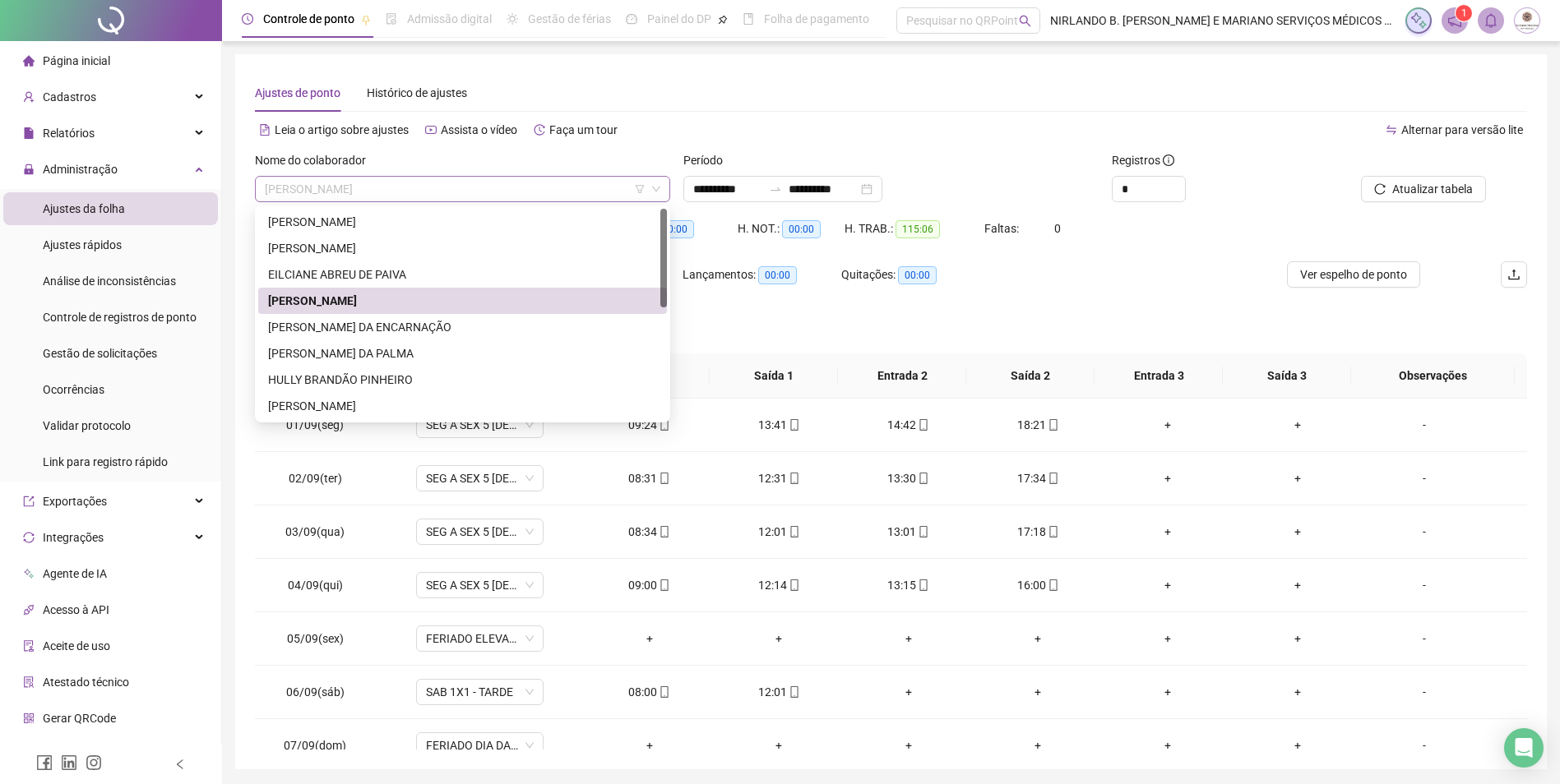
drag, startPoint x: 504, startPoint y: 198, endPoint x: 271, endPoint y: 193, distance: 233.1
click at [271, 193] on span "[PERSON_NAME]" at bounding box center [462, 189] width 395 height 24
click at [403, 299] on div "[PERSON_NAME]" at bounding box center [463, 300] width 389 height 18
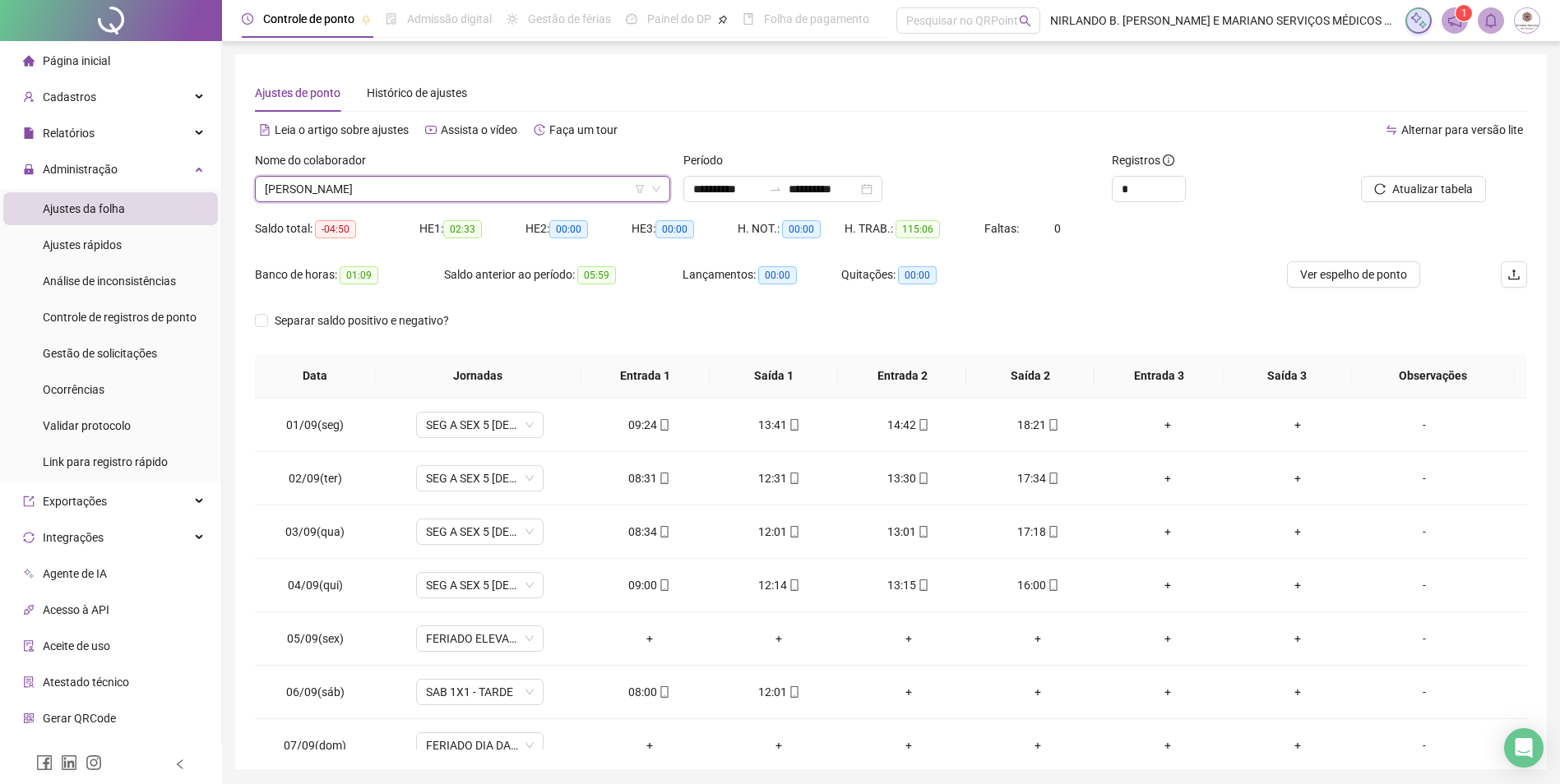
click at [404, 189] on span "[PERSON_NAME]" at bounding box center [462, 189] width 395 height 24
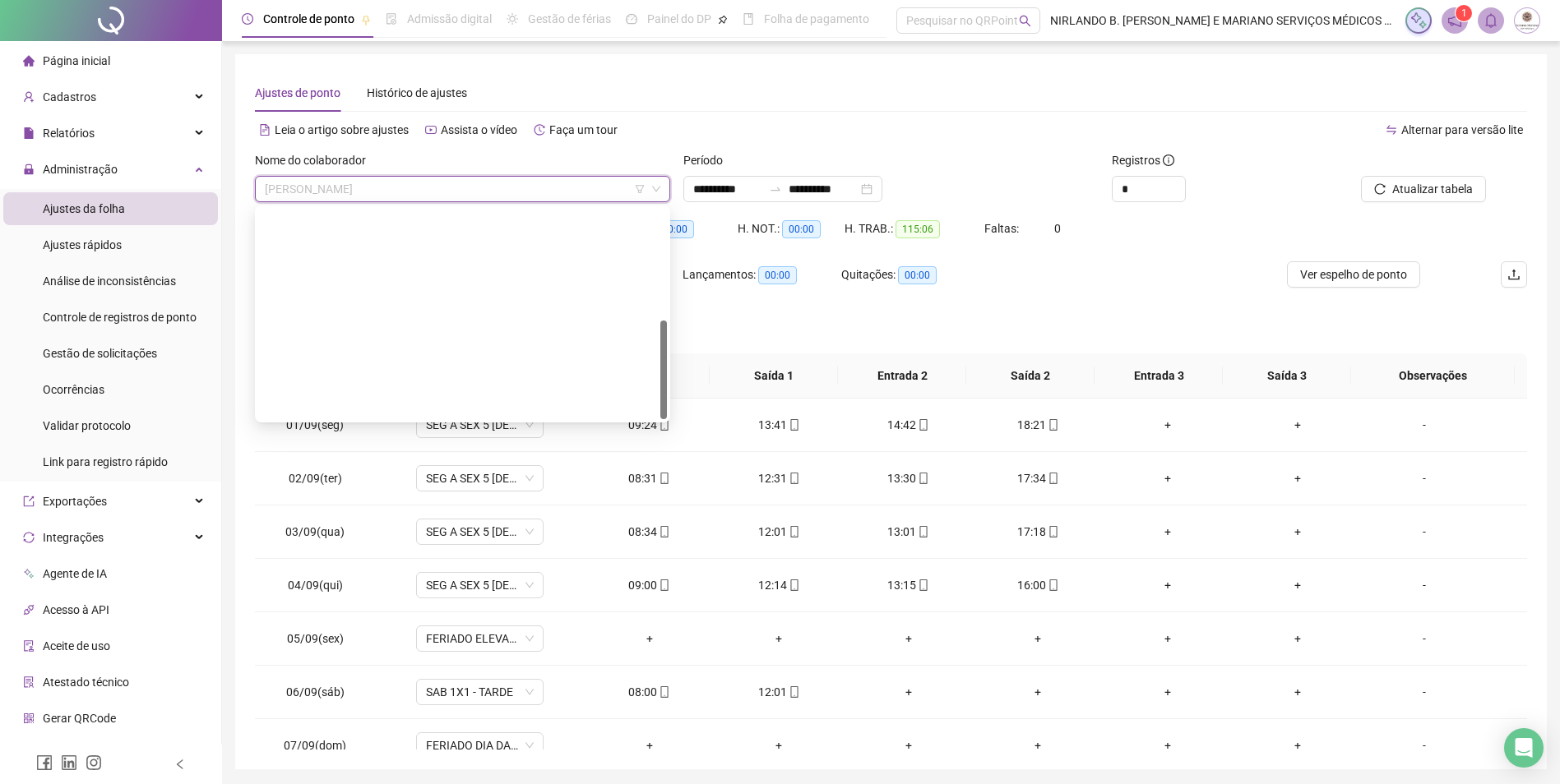
scroll to position [237, 0]
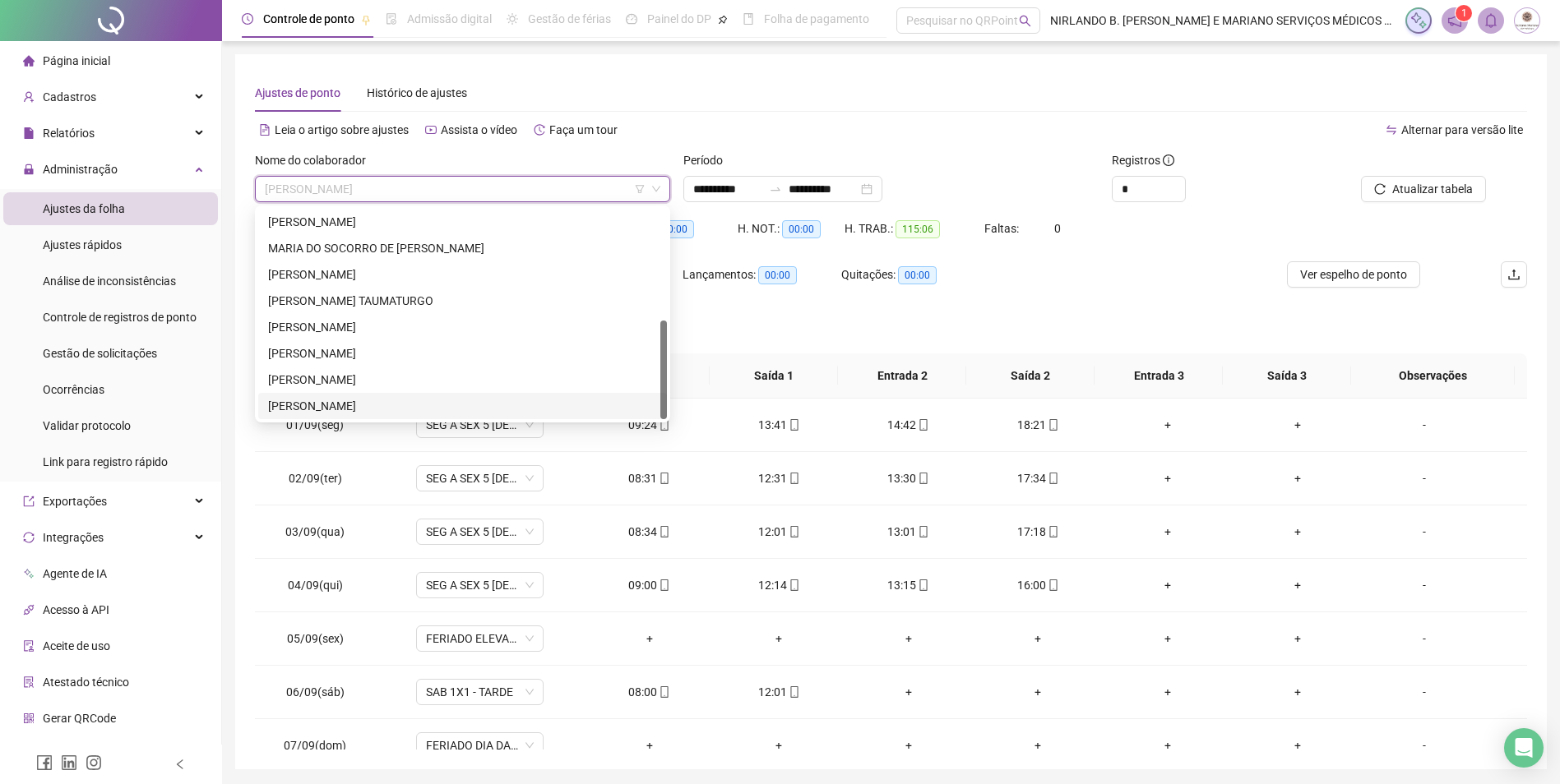
click at [355, 403] on div "[PERSON_NAME]" at bounding box center [463, 405] width 389 height 18
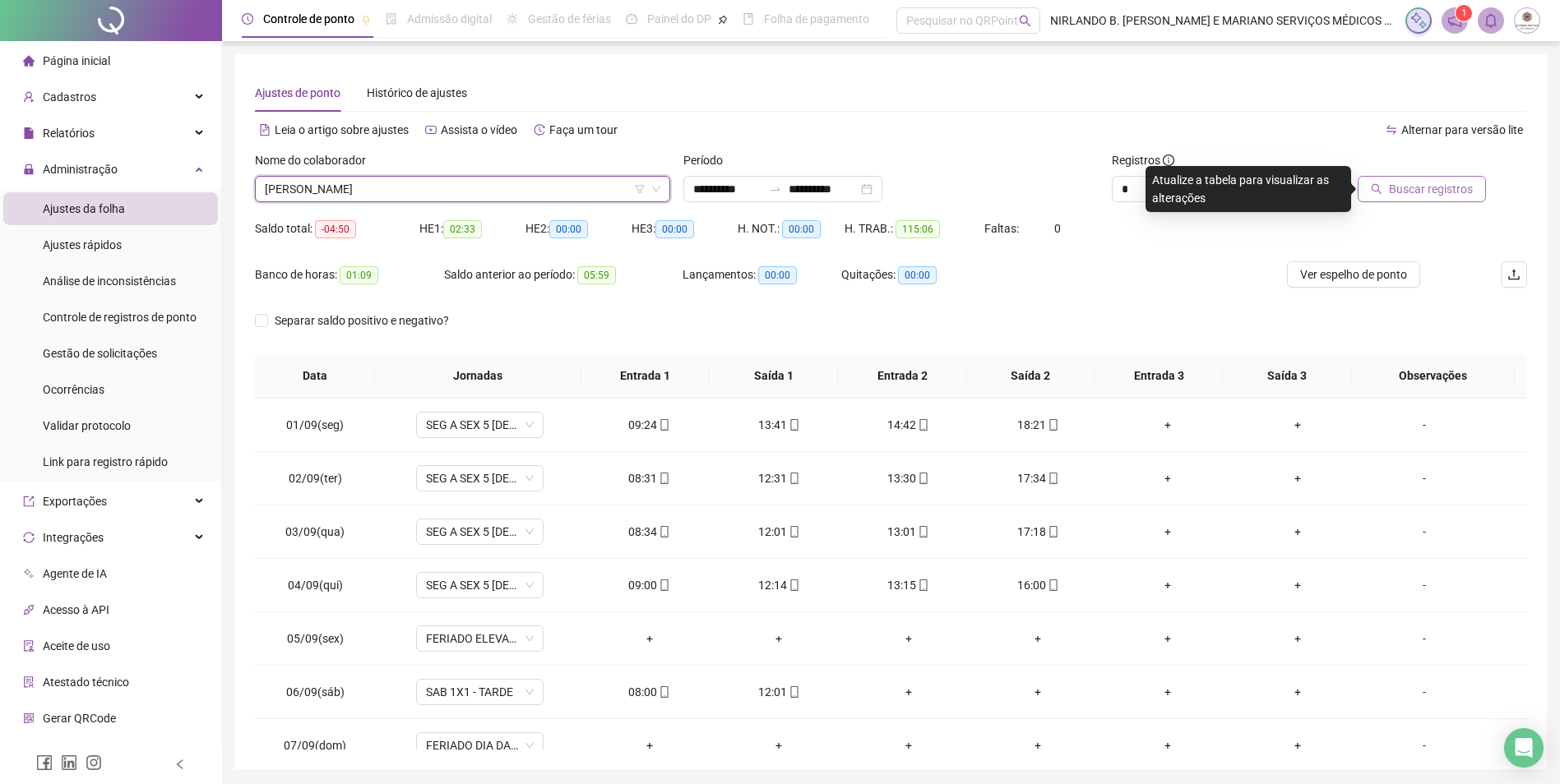
click at [1390, 180] on button "Buscar registros" at bounding box center [1422, 189] width 129 height 26
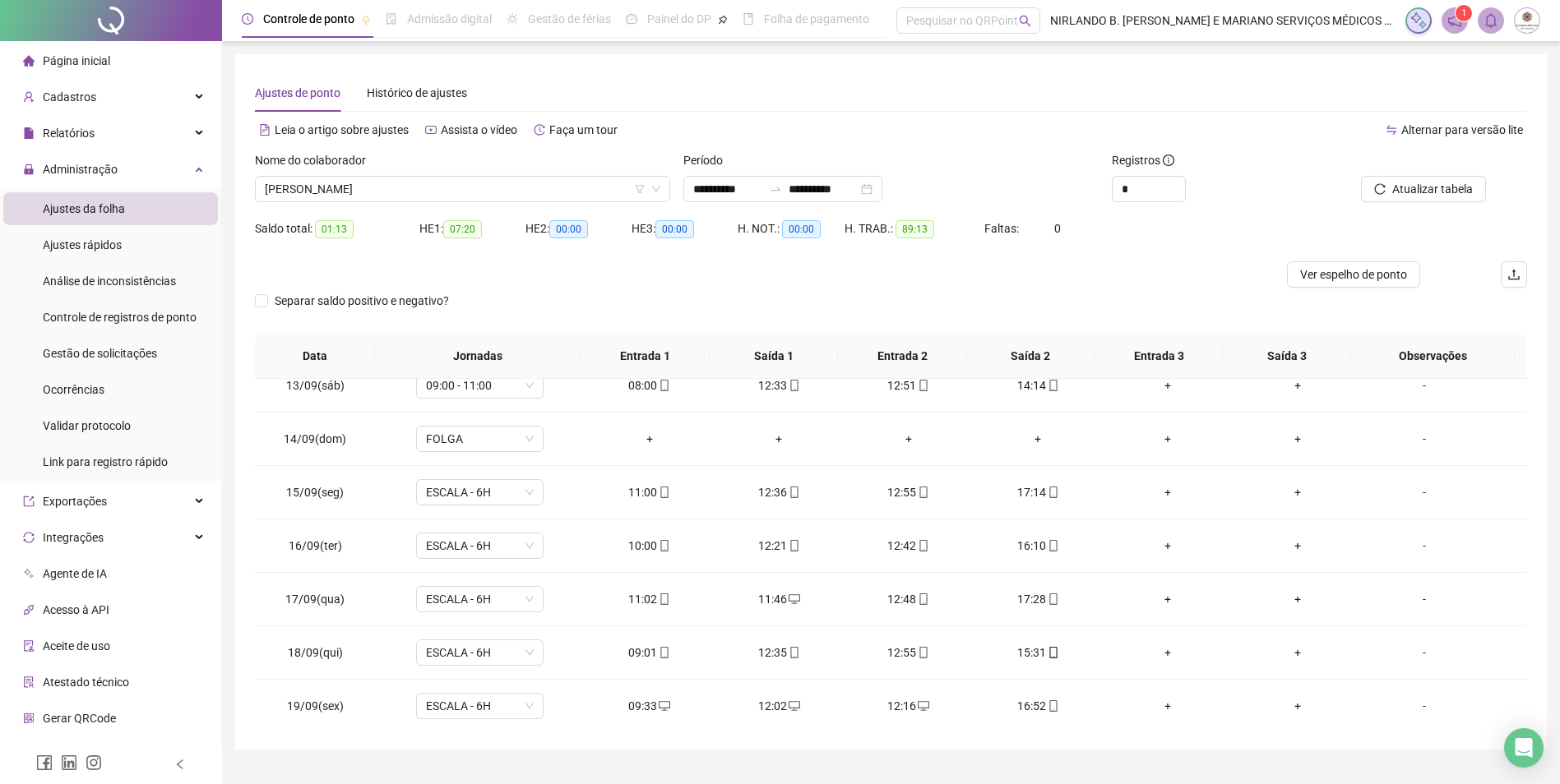
scroll to position [664, 0]
